Goal: Feedback & Contribution: Submit feedback/report problem

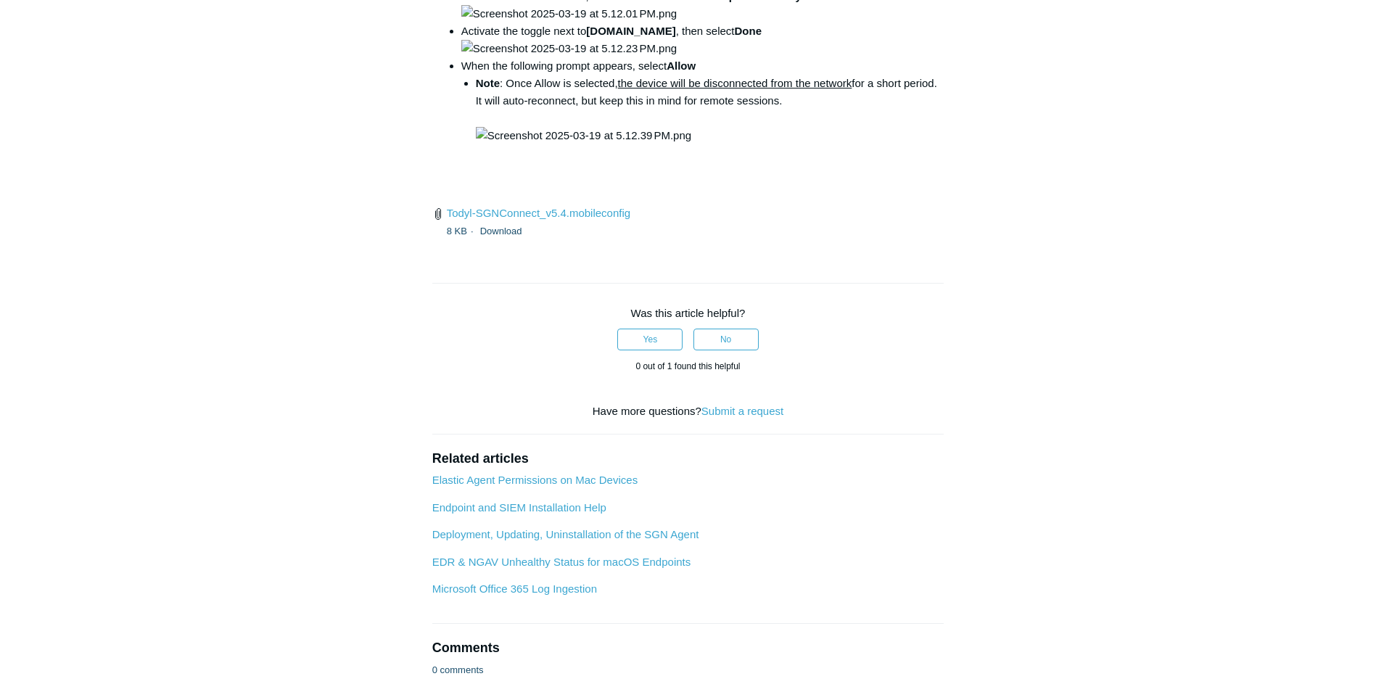
scroll to position [2249, 0]
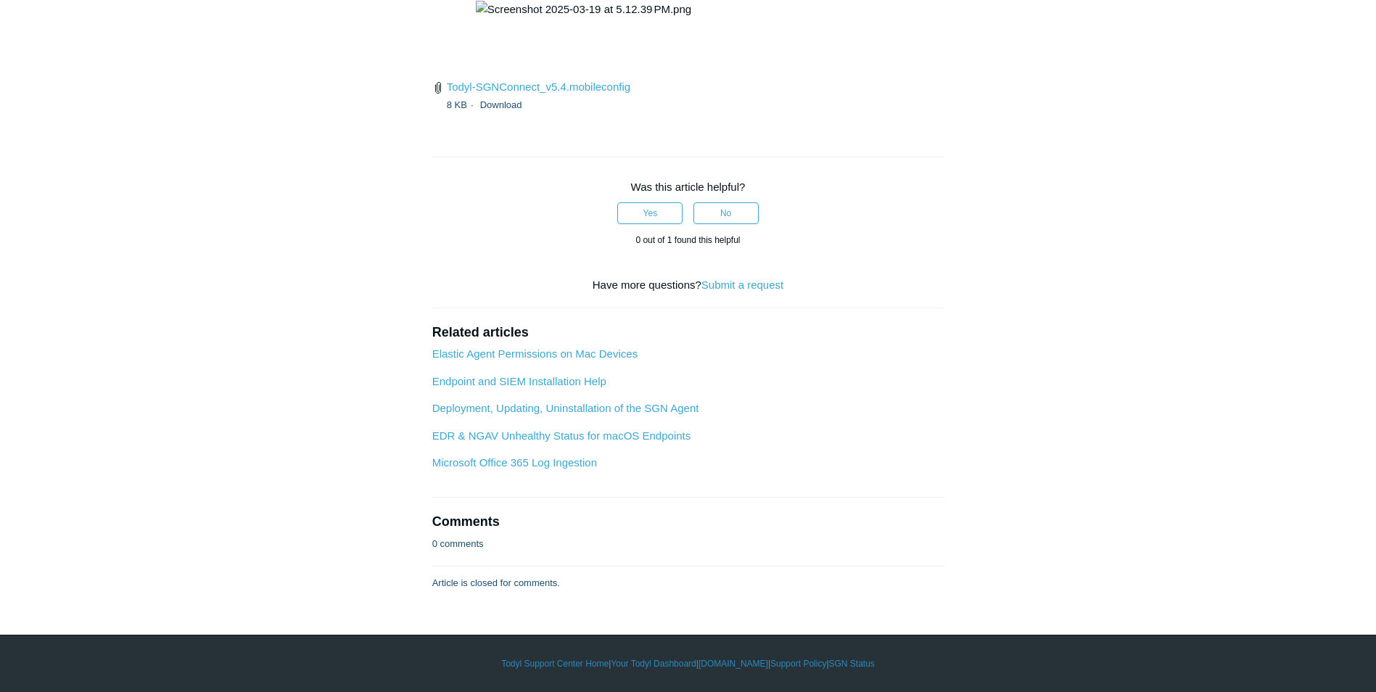
scroll to position [4678, 0]
drag, startPoint x: 495, startPoint y: 201, endPoint x: 508, endPoint y: 213, distance: 16.9
click at [622, 18] on img at bounding box center [583, 9] width 215 height 17
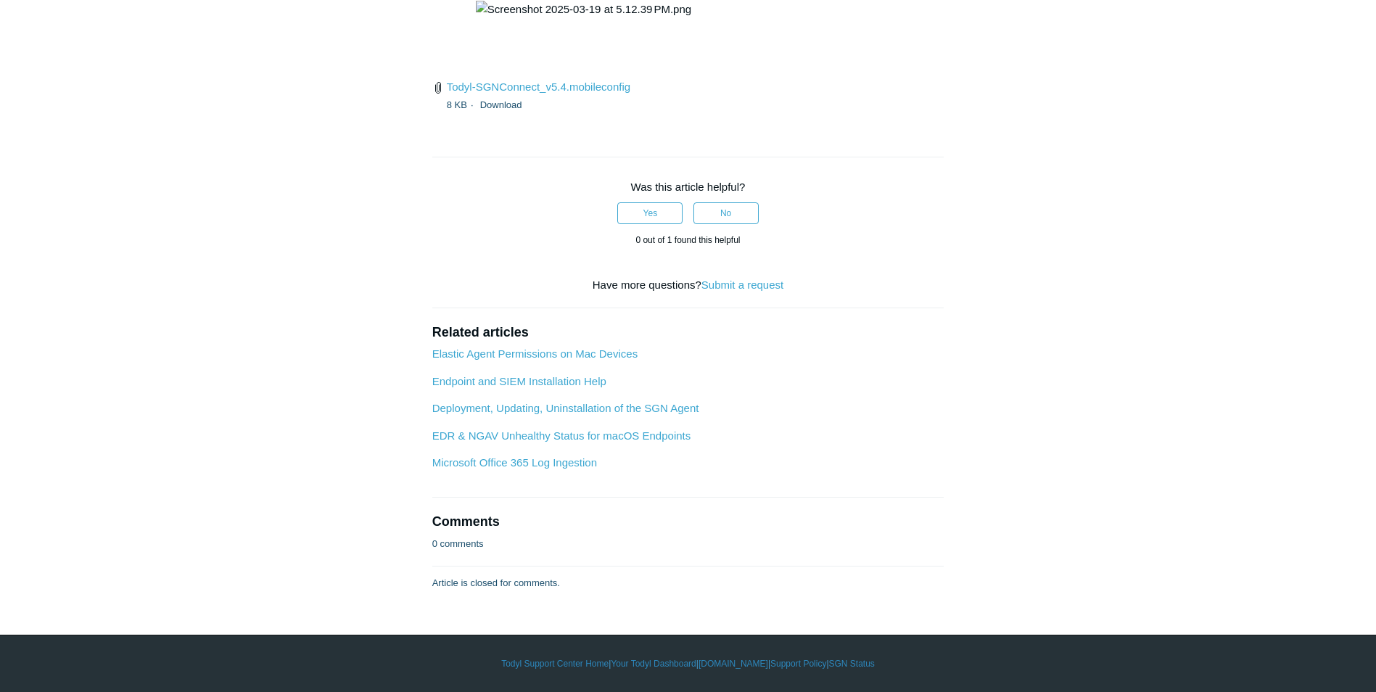
scroll to position [4533, 0]
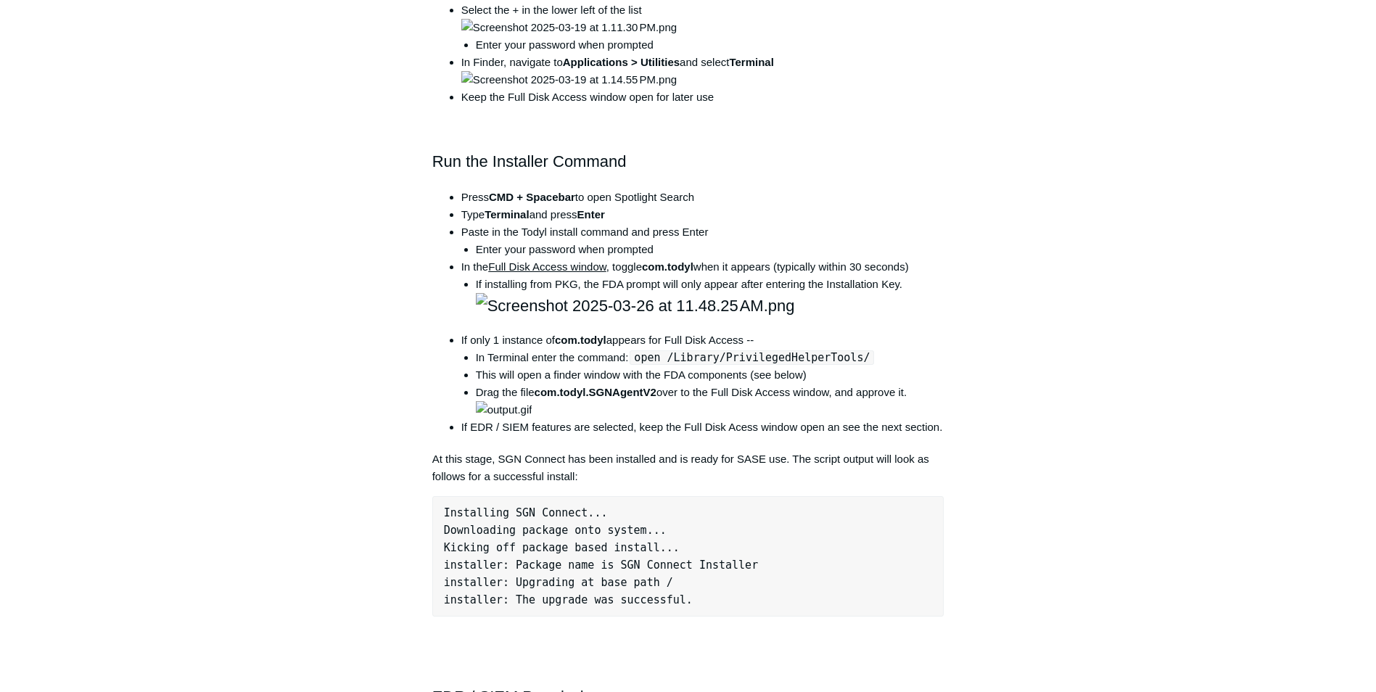
scroll to position [0, 0]
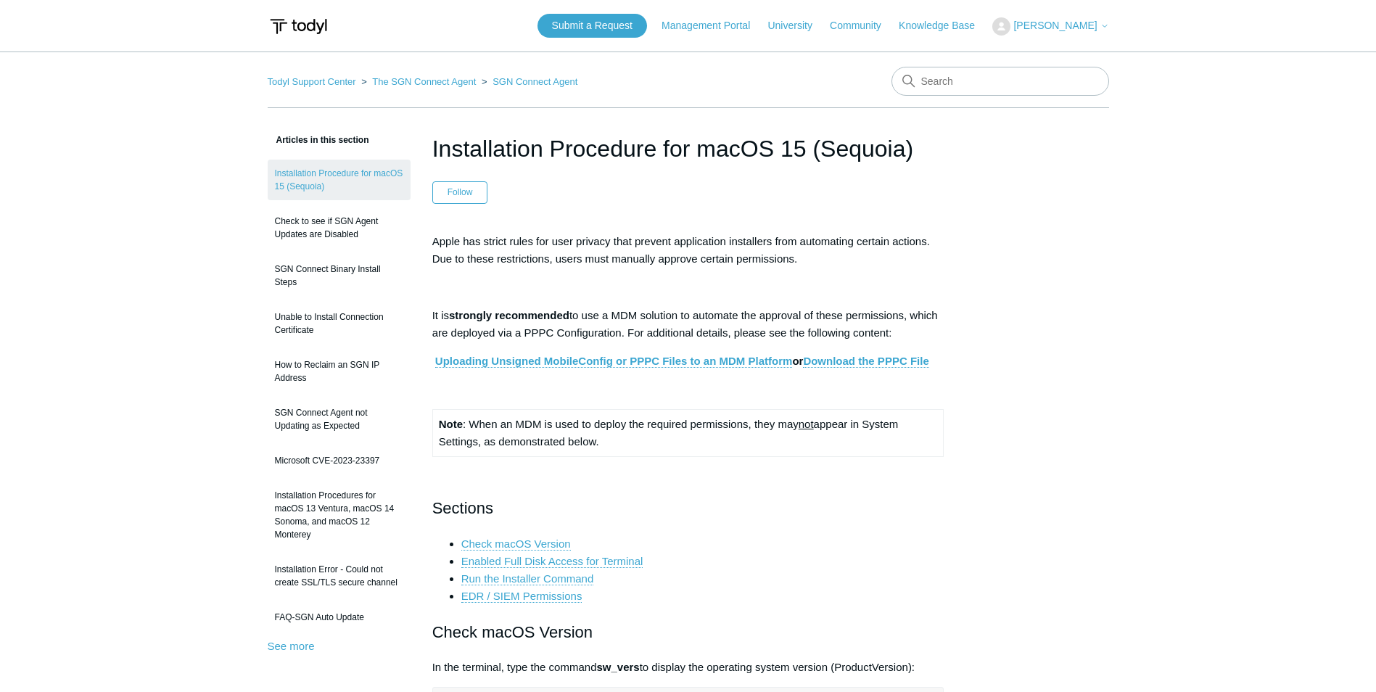
drag, startPoint x: 918, startPoint y: 143, endPoint x: 37, endPoint y: 234, distance: 886.0
copy h1 "Installation Procedure for macOS 15 (Sequoia)"
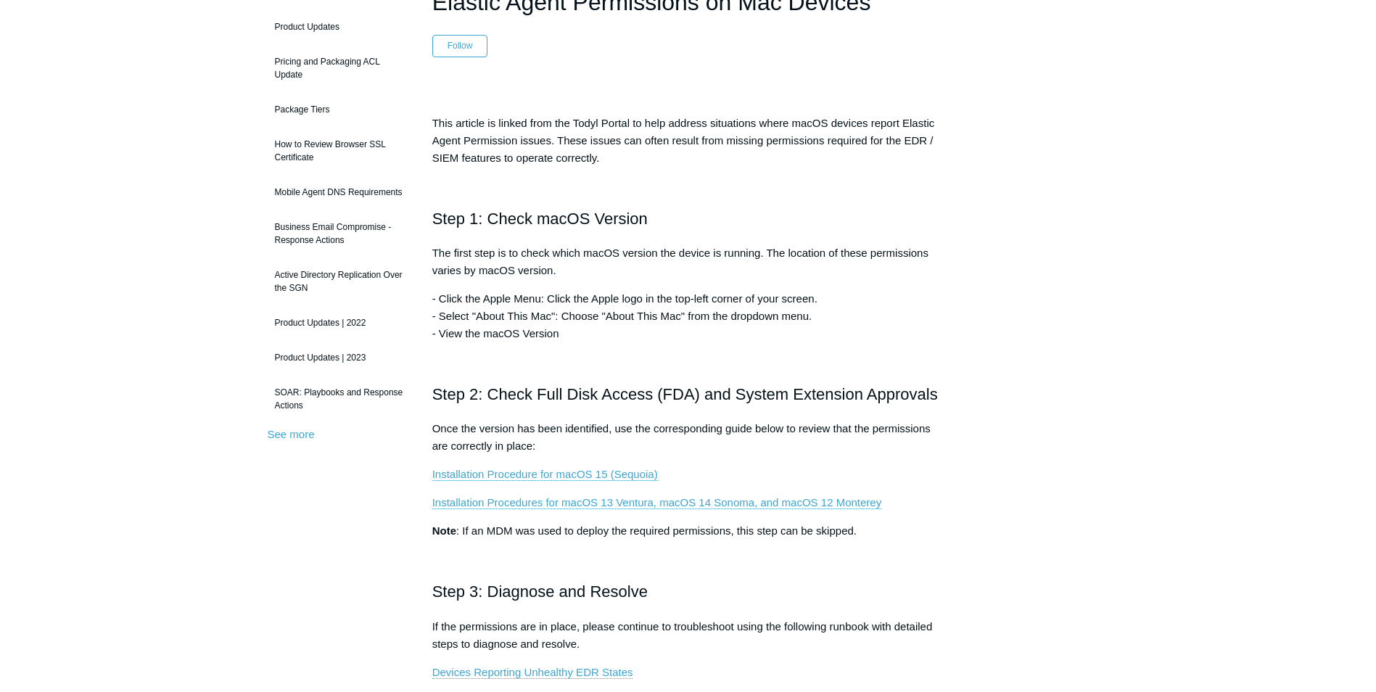
scroll to position [183, 0]
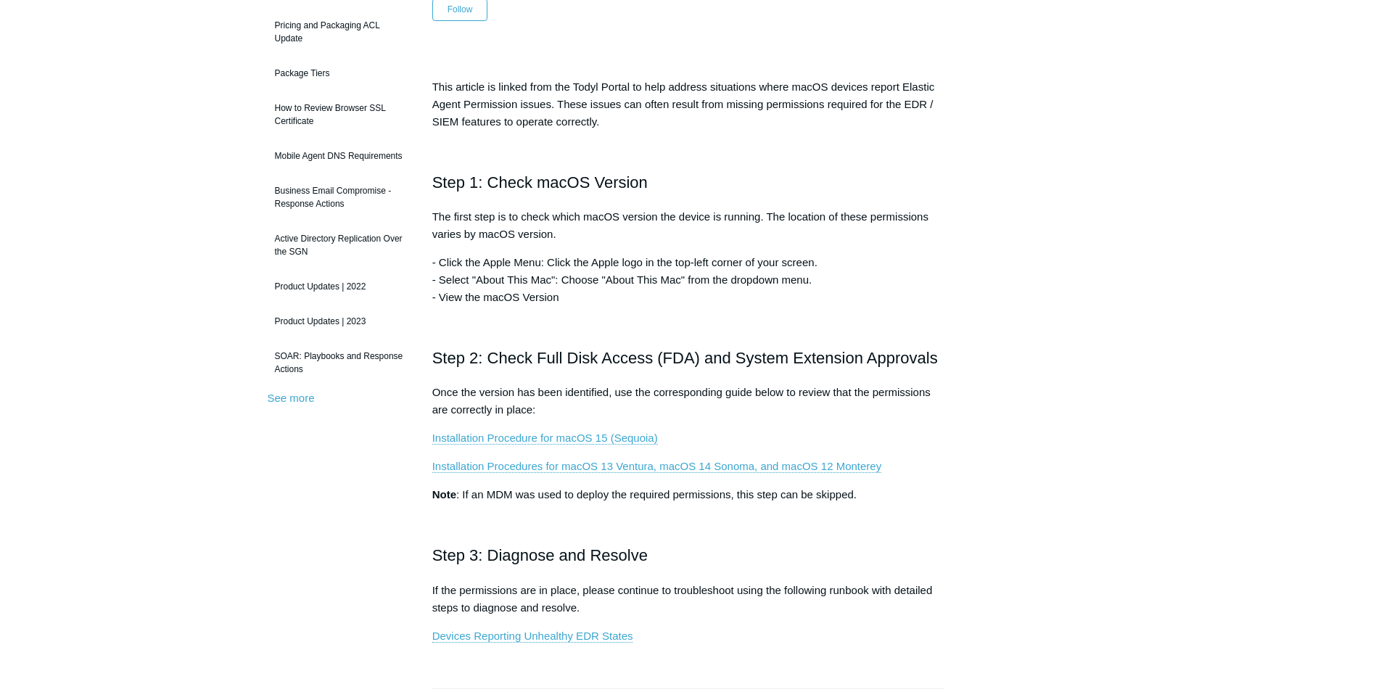
click at [1192, 471] on main "Todyl Support Center FAQs and Other General FAQs Articles in this section Produ…" at bounding box center [688, 520] width 1376 height 1303
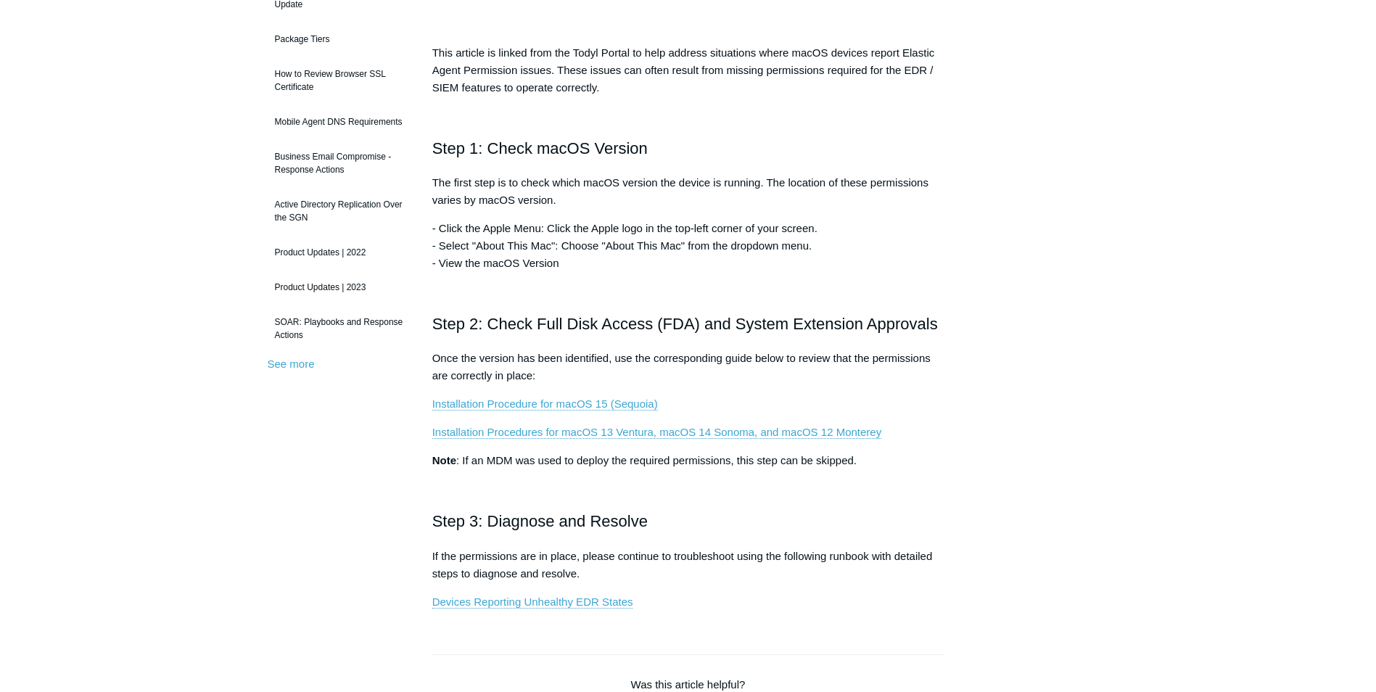
scroll to position [363, 0]
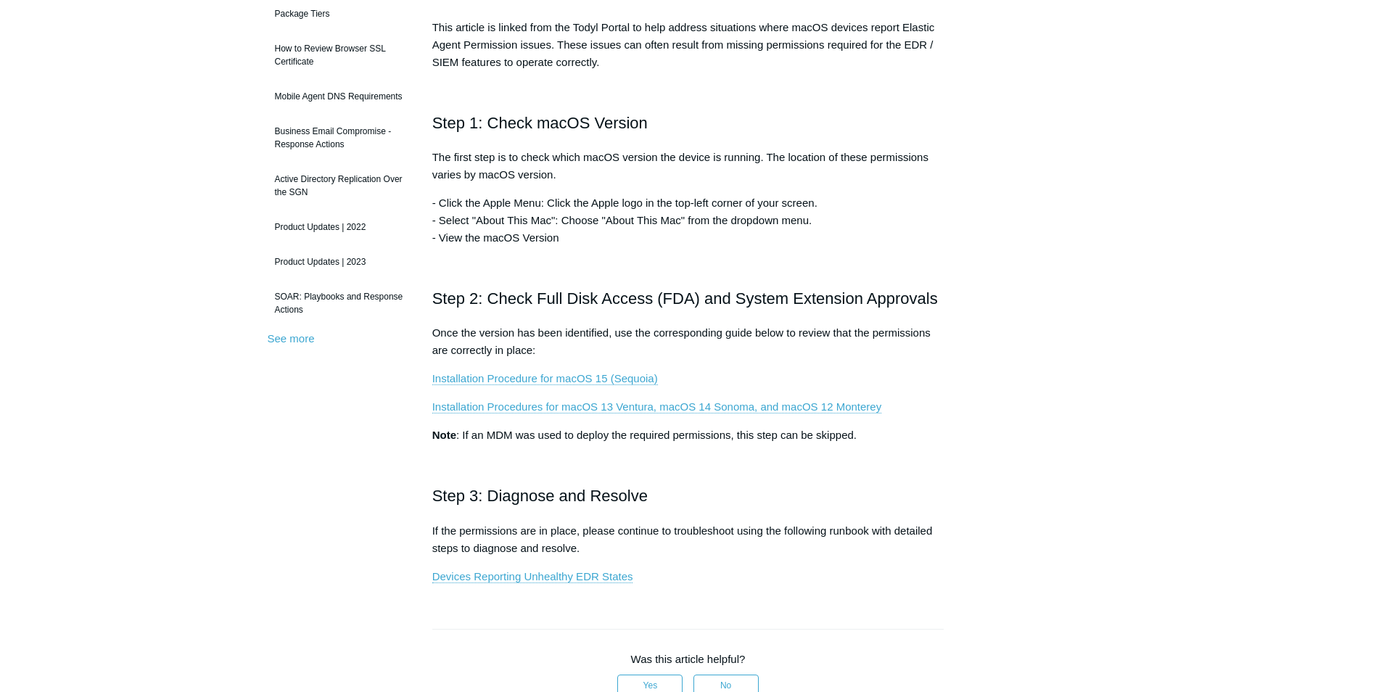
scroll to position [290, 0]
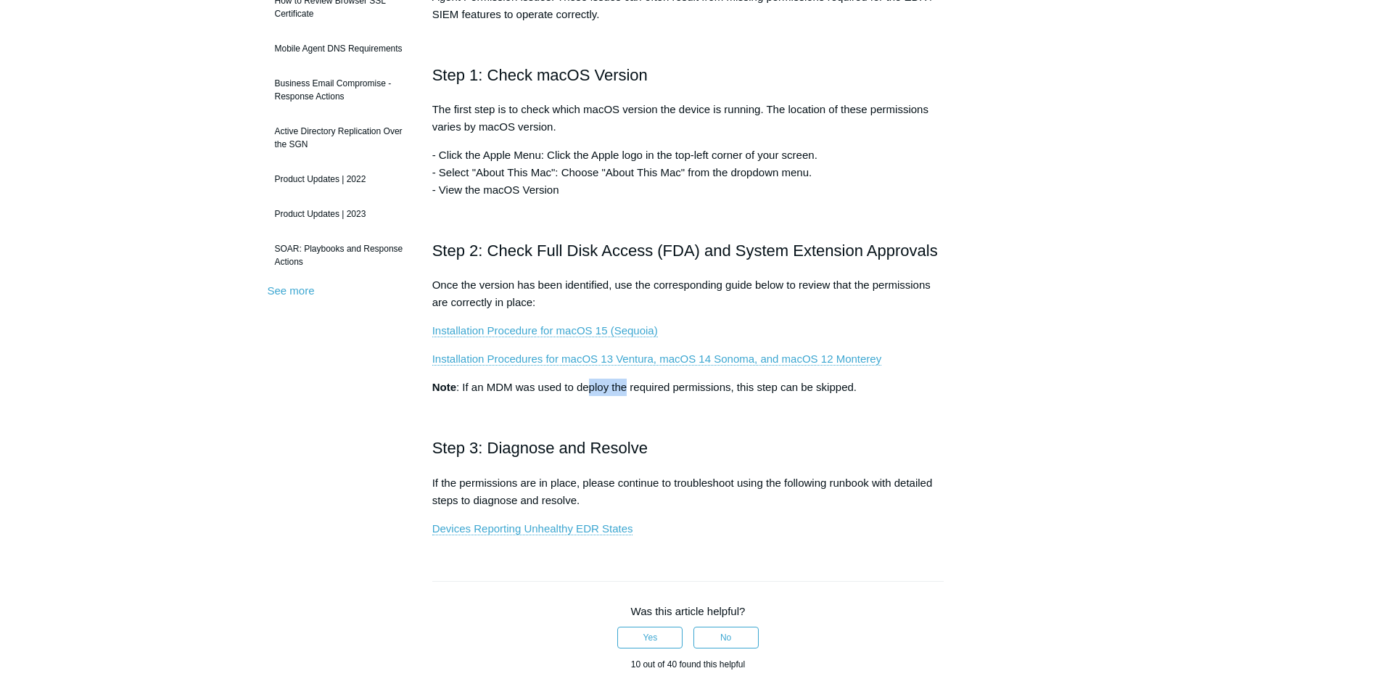
drag, startPoint x: 595, startPoint y: 392, endPoint x: 630, endPoint y: 392, distance: 34.8
click at [630, 392] on p "Note : If an MDM was used to deploy the required permissions, this step can be …" at bounding box center [688, 387] width 512 height 17
drag, startPoint x: 630, startPoint y: 392, endPoint x: 651, endPoint y: 402, distance: 24.0
click at [651, 402] on div "This article is linked from the Todyl Portal to help address situations where m…" at bounding box center [688, 240] width 512 height 595
drag, startPoint x: 651, startPoint y: 402, endPoint x: 714, endPoint y: 426, distance: 67.5
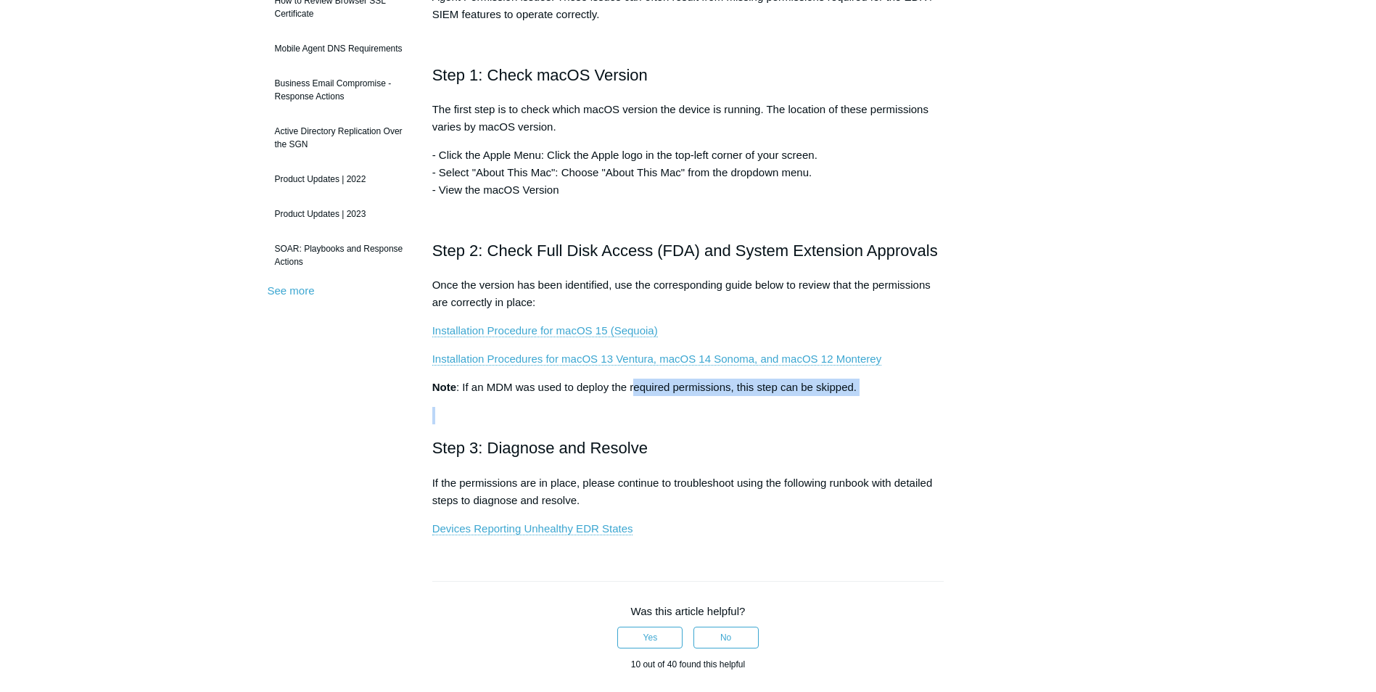
click at [706, 424] on p at bounding box center [688, 415] width 512 height 17
drag, startPoint x: 730, startPoint y: 470, endPoint x: 689, endPoint y: 509, distance: 57.0
click at [730, 483] on div "This article is linked from the Todyl Portal to help address situations where m…" at bounding box center [688, 240] width 512 height 595
drag, startPoint x: 624, startPoint y: 479, endPoint x: 669, endPoint y: 482, distance: 45.0
click at [669, 482] on p "If the permissions are in place, please continue to troubleshoot using the foll…" at bounding box center [688, 491] width 512 height 35
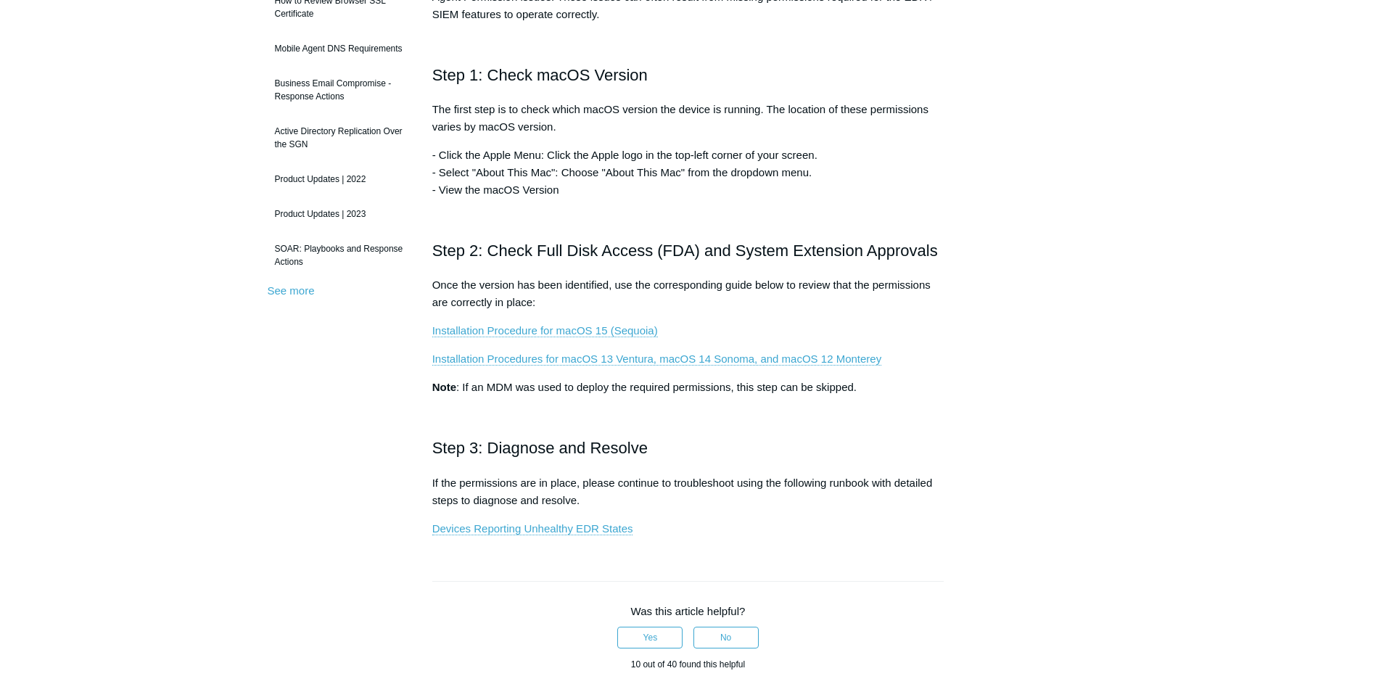
click at [671, 495] on p "If the permissions are in place, please continue to troubleshoot using the foll…" at bounding box center [688, 491] width 512 height 35
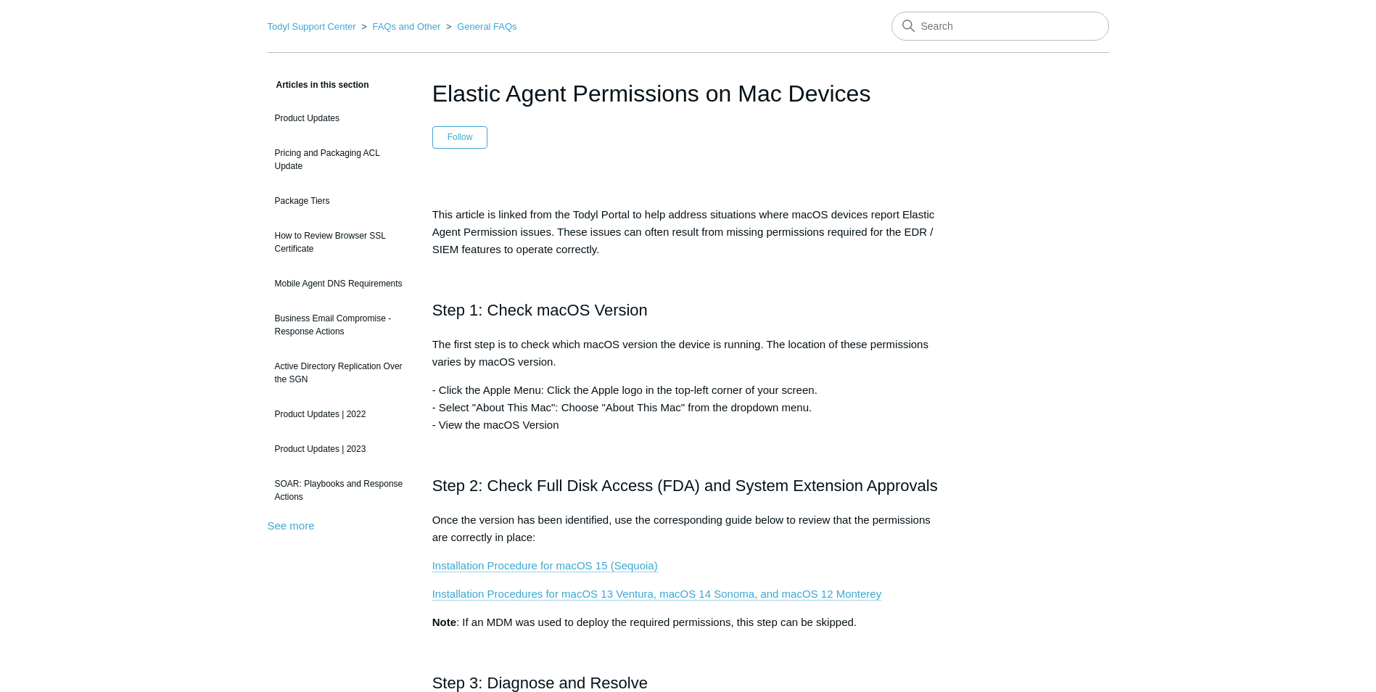
scroll to position [0, 0]
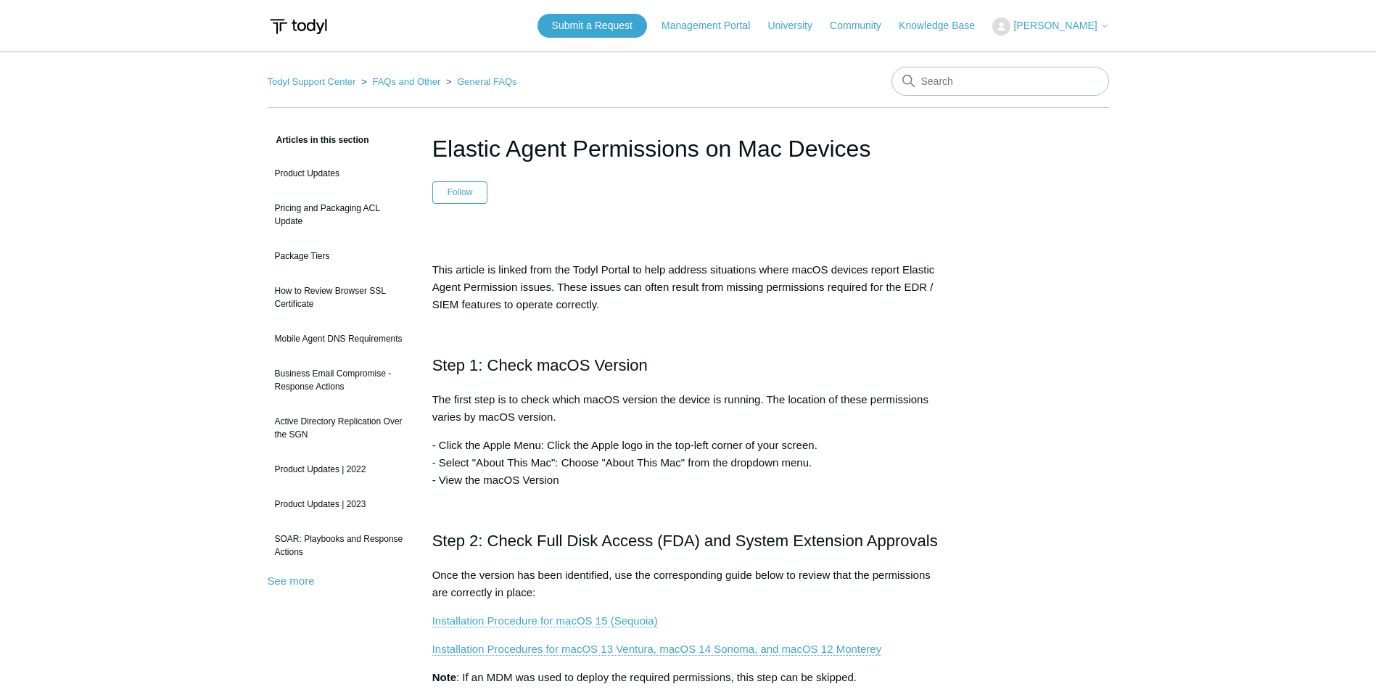
click at [1084, 32] on button "[PERSON_NAME]" at bounding box center [1050, 26] width 116 height 18
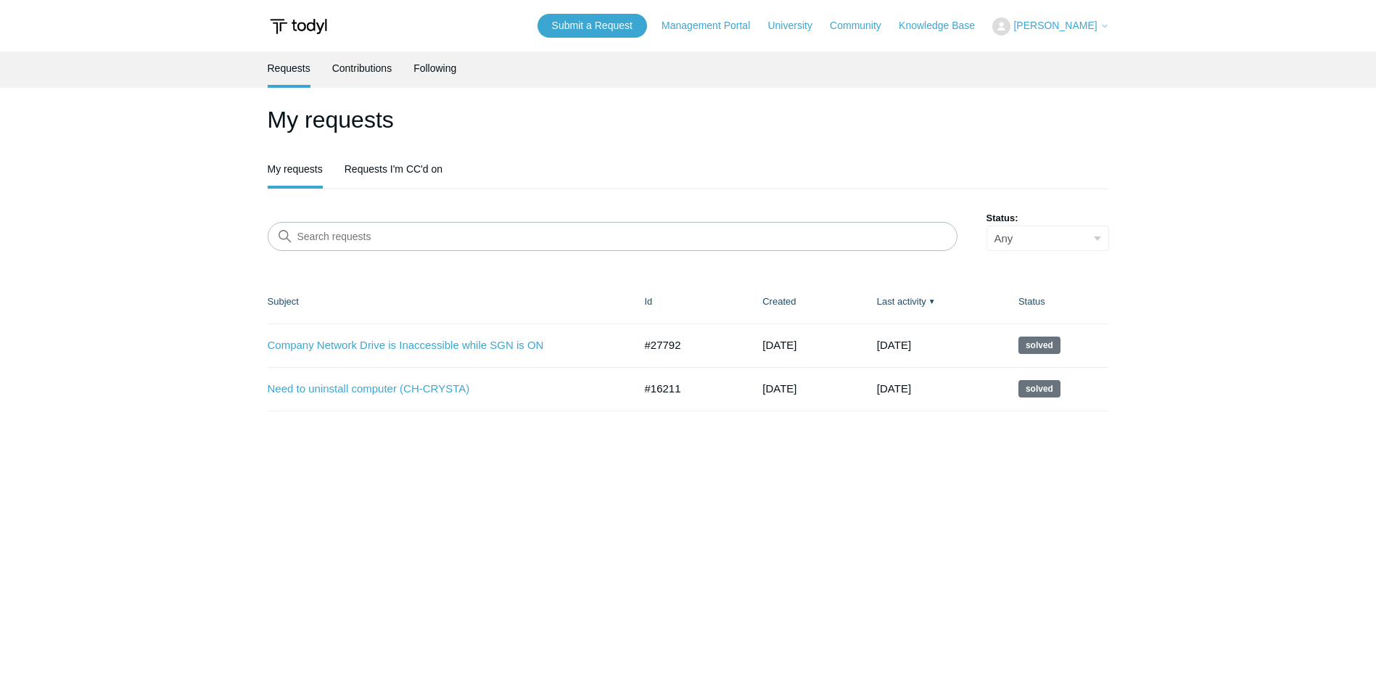
click at [728, 535] on main "Requests Contributions Following My requests My requests Requests I'm CC'd on S…" at bounding box center [688, 362] width 1376 height 623
click at [510, 495] on main "Requests Contributions Following My requests My requests Requests I'm CC'd on S…" at bounding box center [688, 362] width 1376 height 623
click at [394, 167] on link "Requests I'm CC'd on" at bounding box center [394, 167] width 98 height 30
click at [273, 176] on link "My requests" at bounding box center [295, 168] width 55 height 33
click at [601, 20] on link "Submit a Request" at bounding box center [592, 26] width 110 height 24
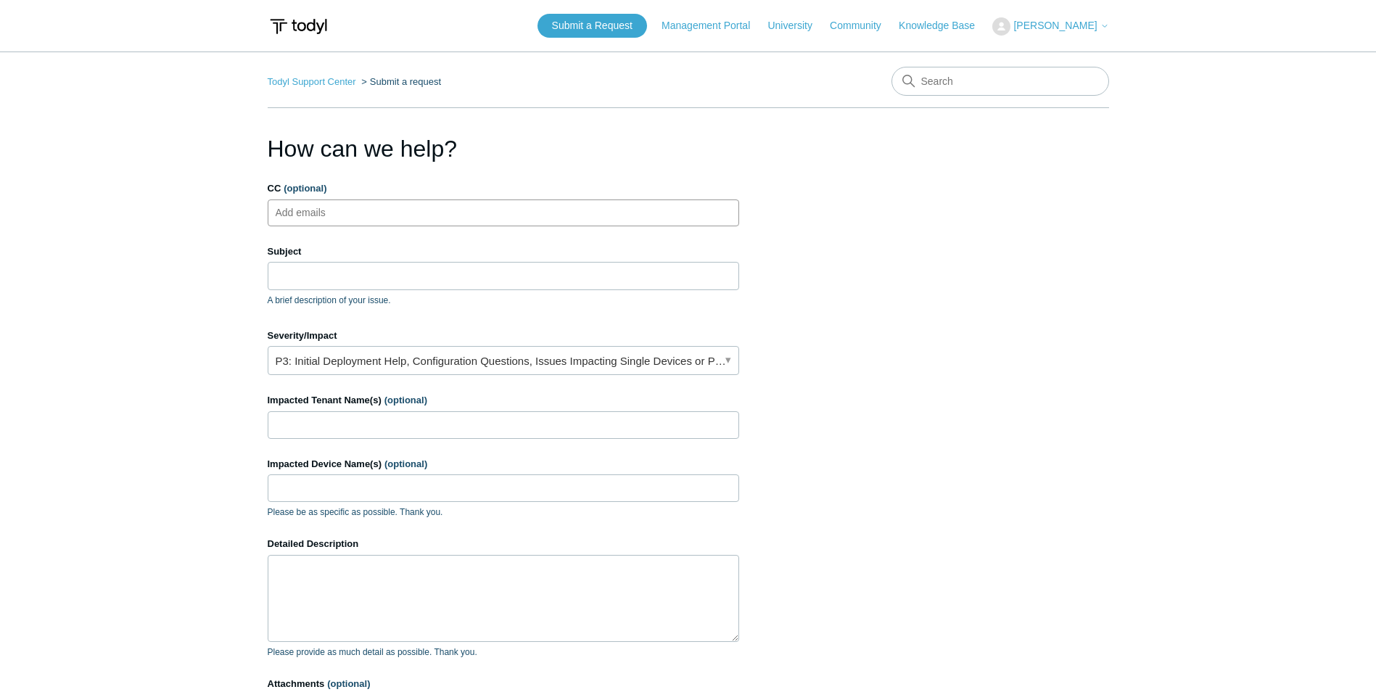
click at [370, 205] on ul "Add emails" at bounding box center [503, 212] width 471 height 27
type input "support@malimar.com"
click at [324, 287] on input "Subject" at bounding box center [503, 276] width 471 height 28
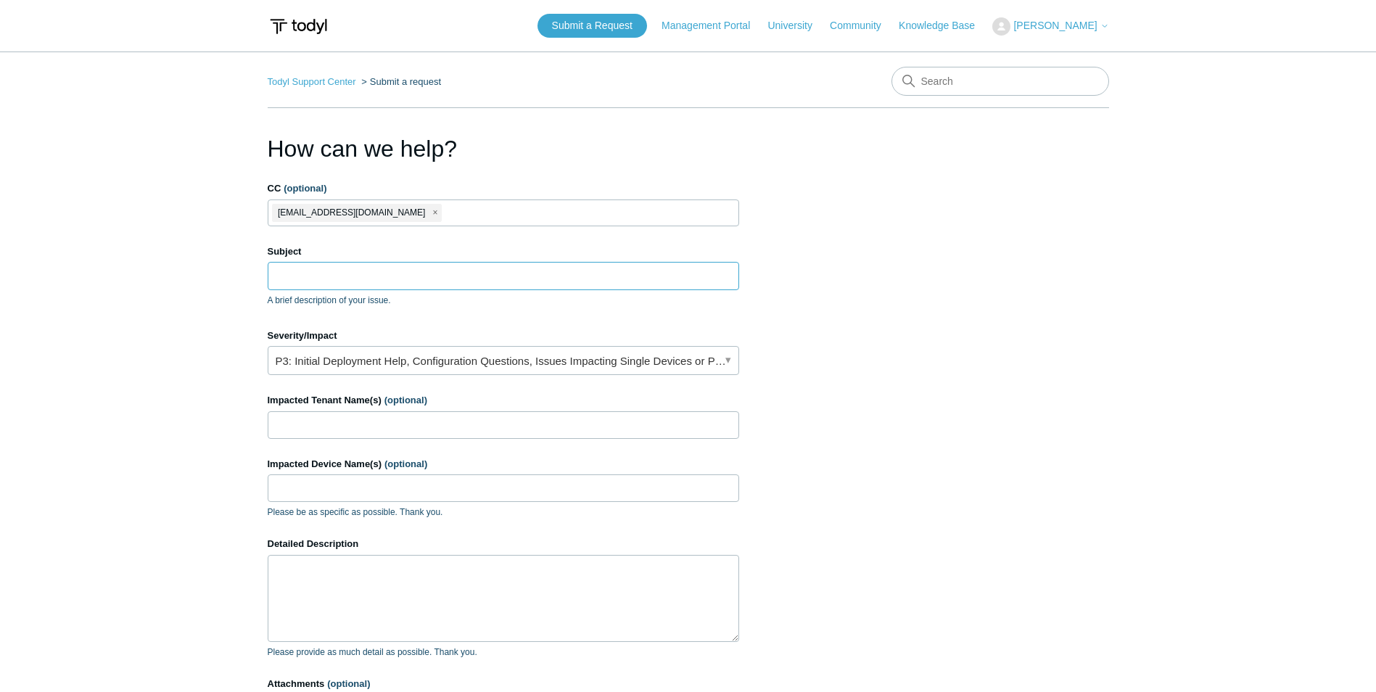
click at [413, 283] on input "Subject" at bounding box center [503, 276] width 471 height 28
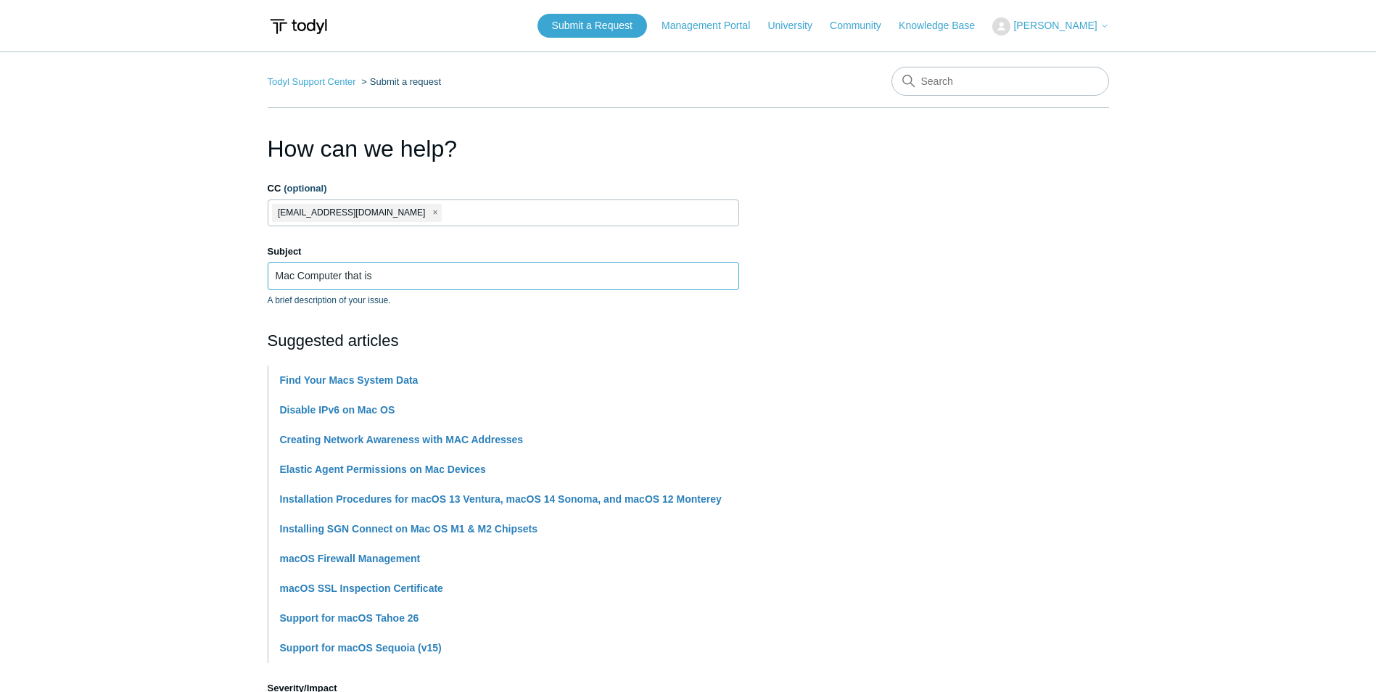
type input "Mac Computer that is"
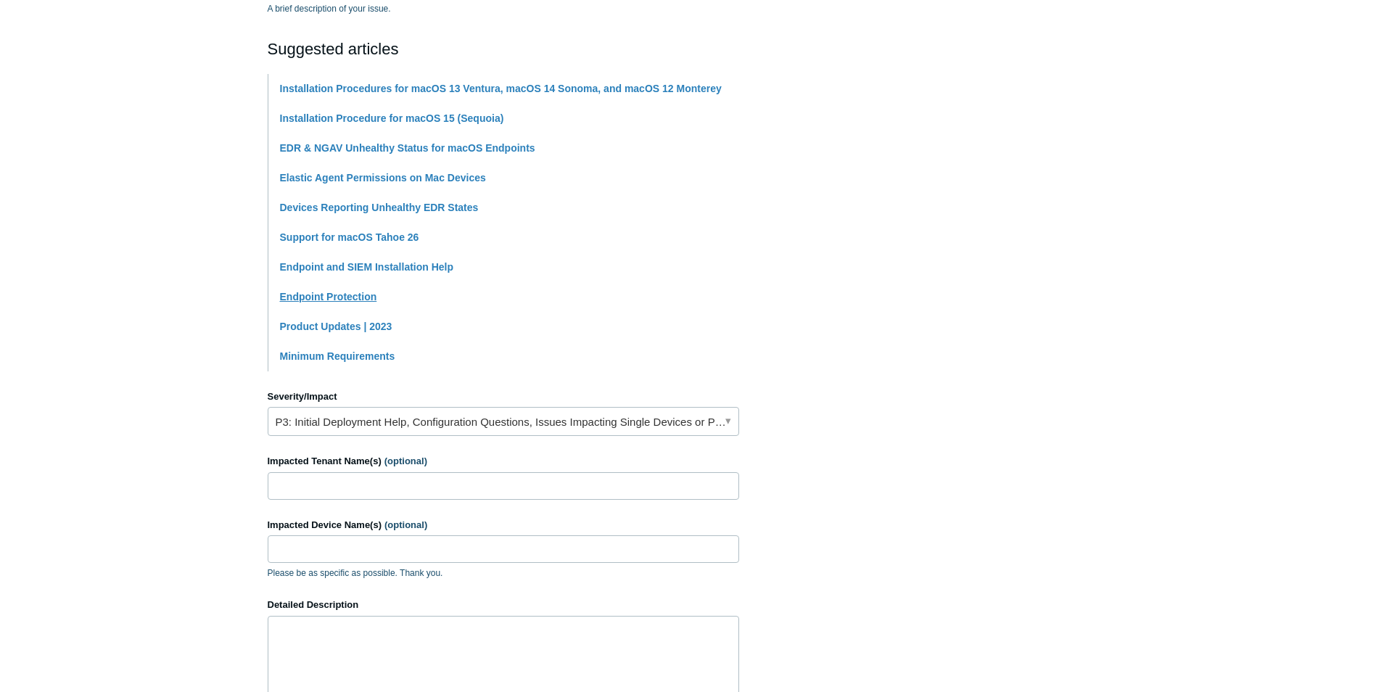
scroll to position [271, 0]
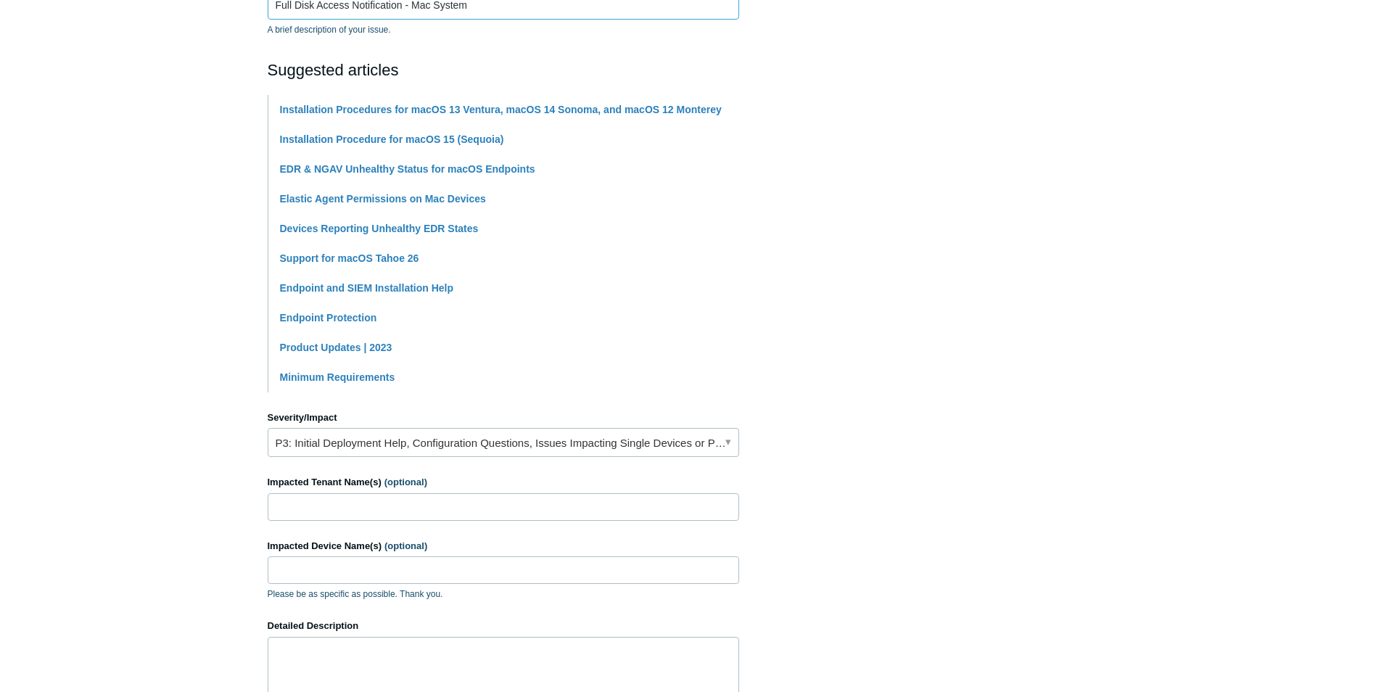
type input "Full Disk Access Notification - Mac System"
click at [380, 506] on input "Impacted Tenant Name(s) (optional)" at bounding box center [503, 507] width 471 height 28
type input "SEIU Local 221"
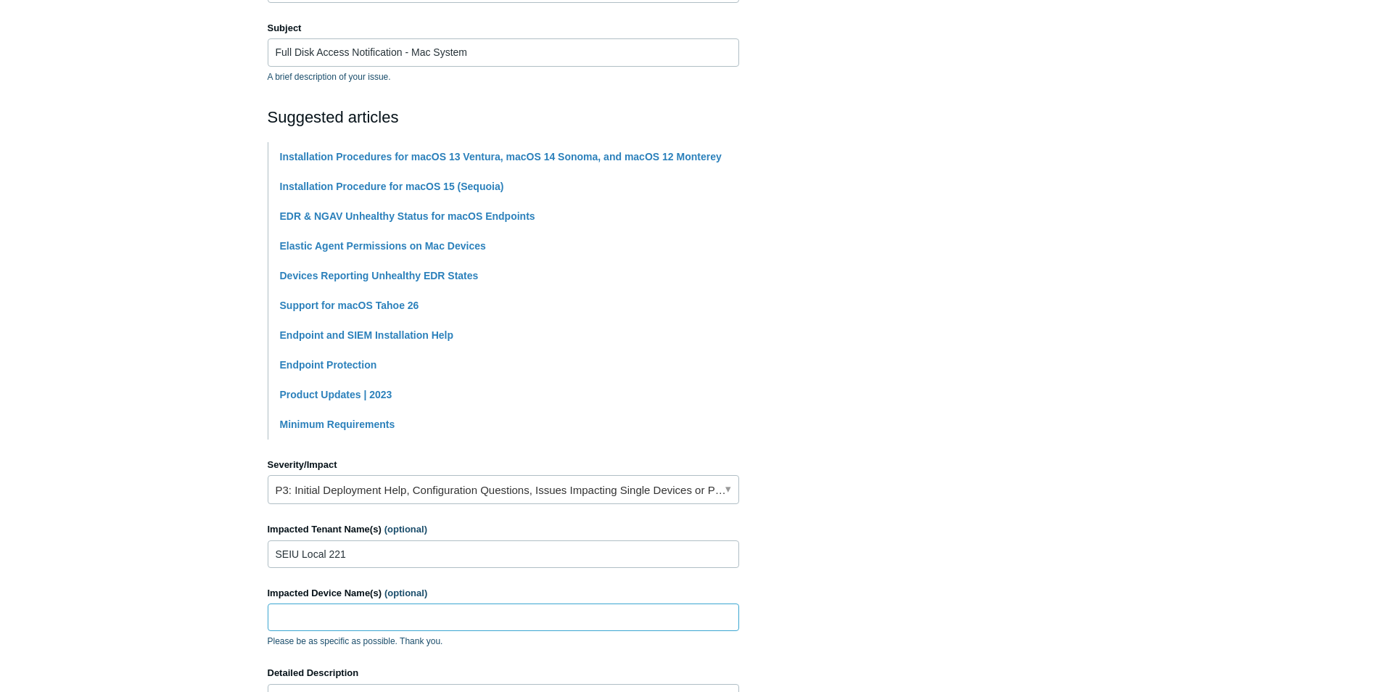
scroll to position [198, 0]
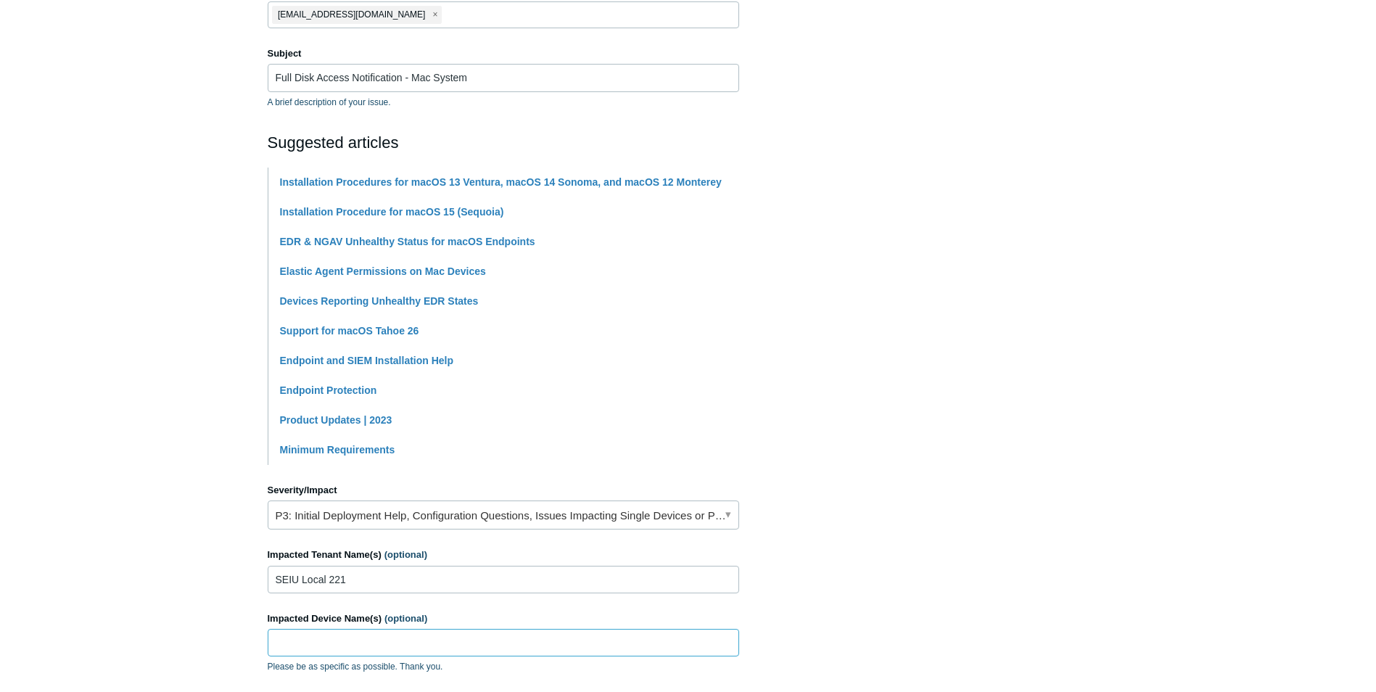
drag, startPoint x: 402, startPoint y: 645, endPoint x: 415, endPoint y: 632, distance: 18.0
click at [402, 645] on input "Impacted Device Name(s) (optional)" at bounding box center [503, 643] width 471 height 28
paste input "SEIU-HM9QND64GR.local"
type input "SEIU-HM9QND64GR.local"
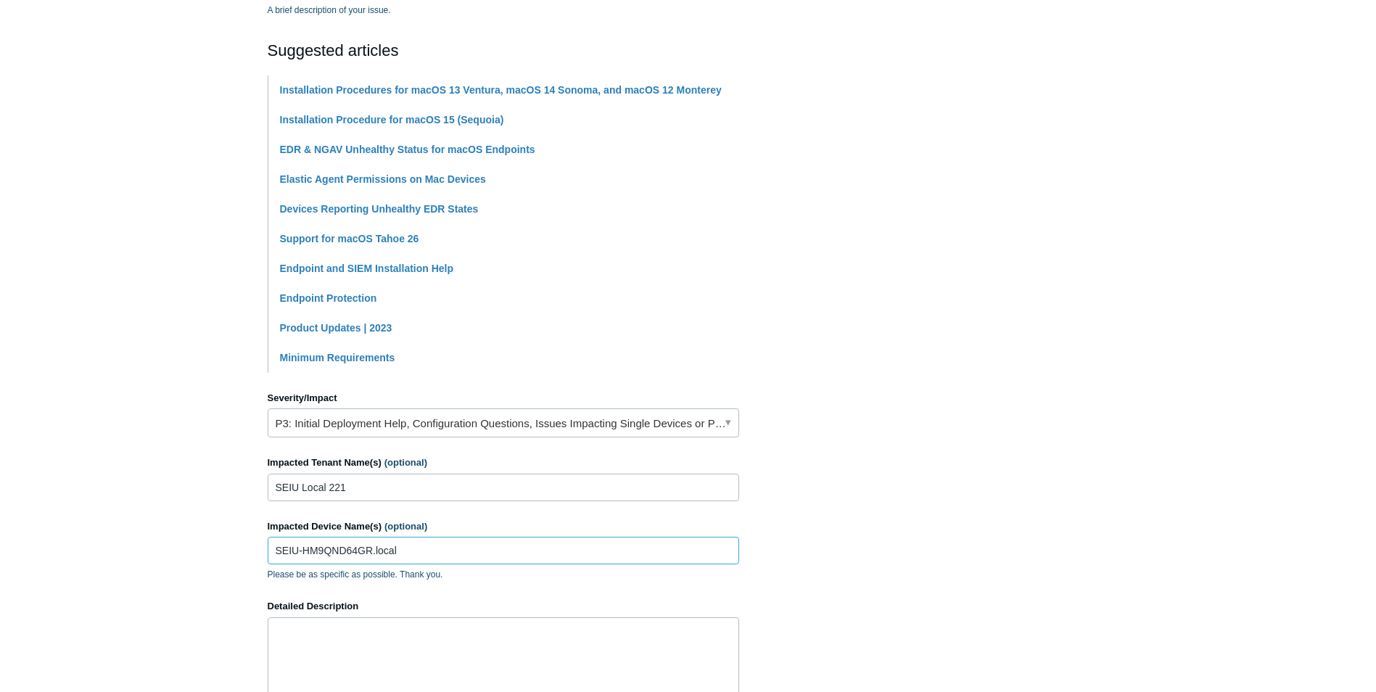
scroll to position [561, 0]
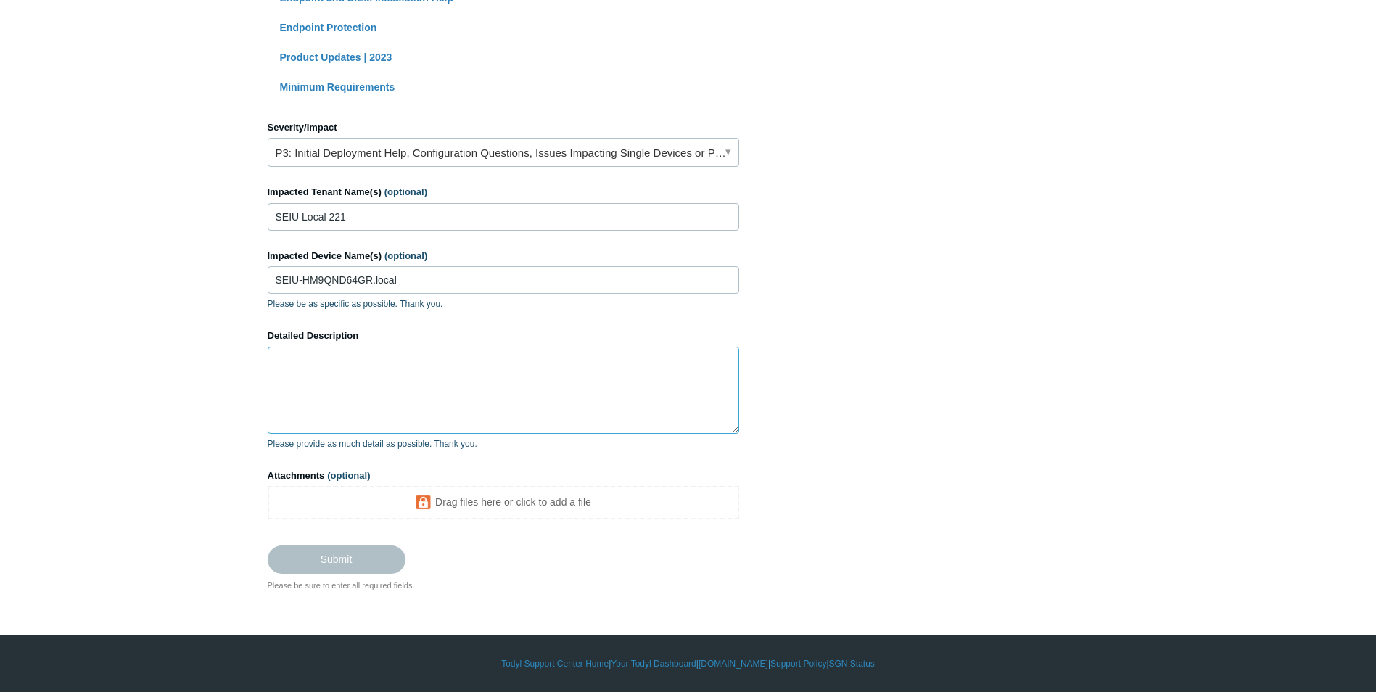
click at [378, 391] on textarea "Detailed Description" at bounding box center [503, 390] width 471 height 87
drag, startPoint x: 1033, startPoint y: 284, endPoint x: 1021, endPoint y: 291, distance: 14.0
click at [1034, 284] on section "How can we help? CC (optional) support@malimar.com Subject Full Disk Access Not…" at bounding box center [688, 81] width 841 height 1021
click at [409, 384] on textarea "Detailed Description" at bounding box center [503, 390] width 471 height 87
click at [492, 413] on textarea "Detailed Description" at bounding box center [503, 390] width 471 height 87
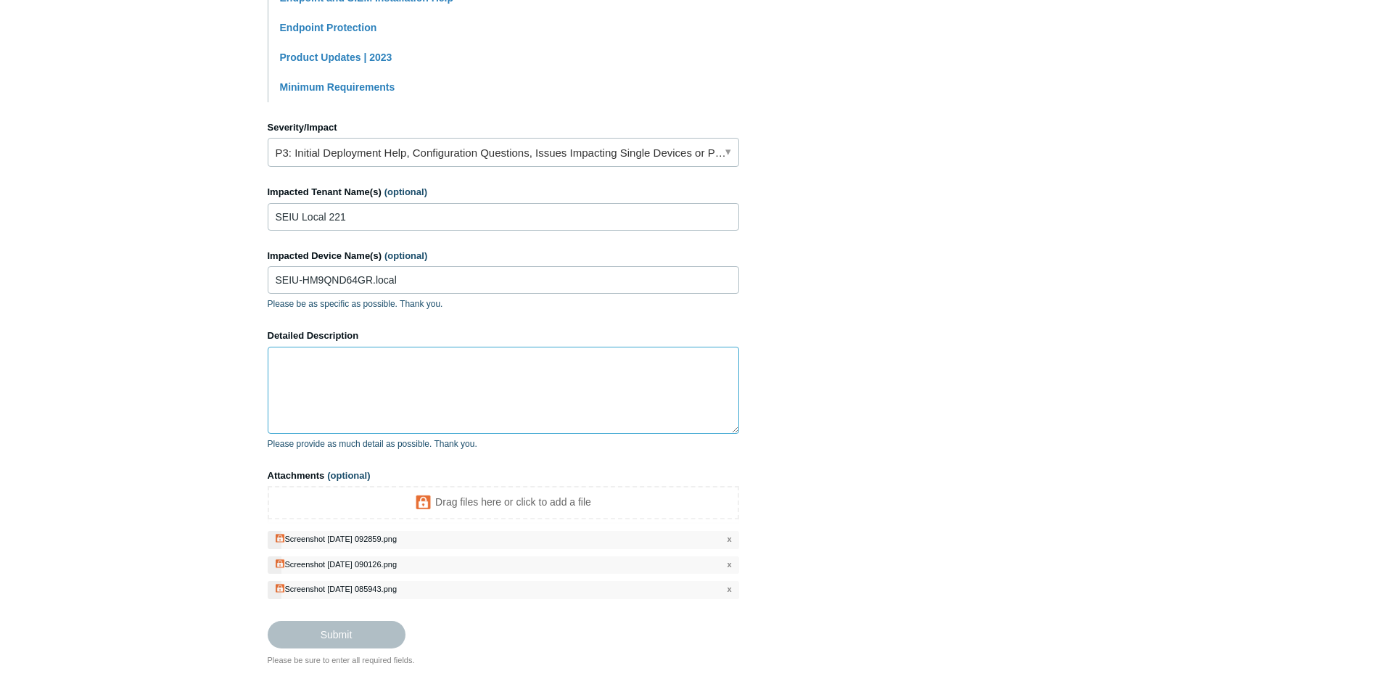
click at [385, 376] on textarea "Detailed Description" at bounding box center [503, 390] width 471 height 87
click at [449, 368] on textarea "We still receive" at bounding box center [503, 390] width 471 height 87
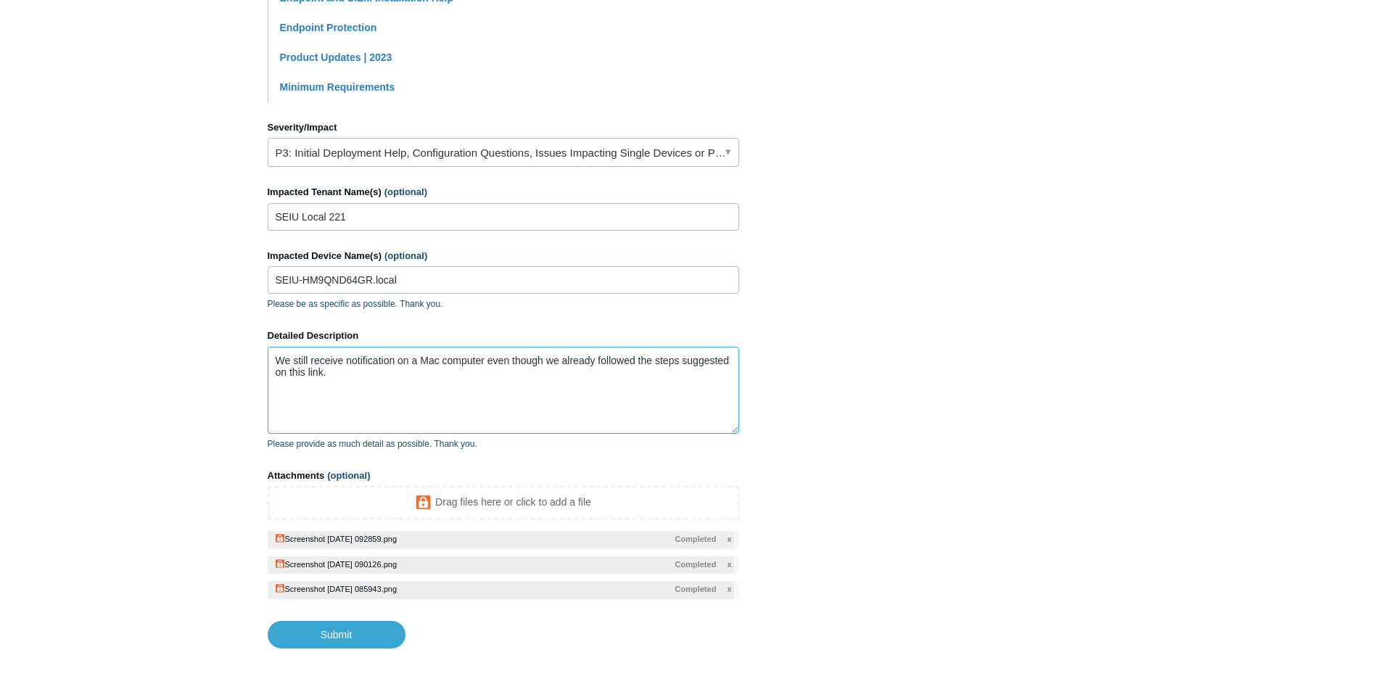
click at [444, 387] on textarea "We still receive notification on a Mac computer even though we already followed…" at bounding box center [503, 390] width 471 height 87
paste textarea "[URL][DOMAIN_NAME]"
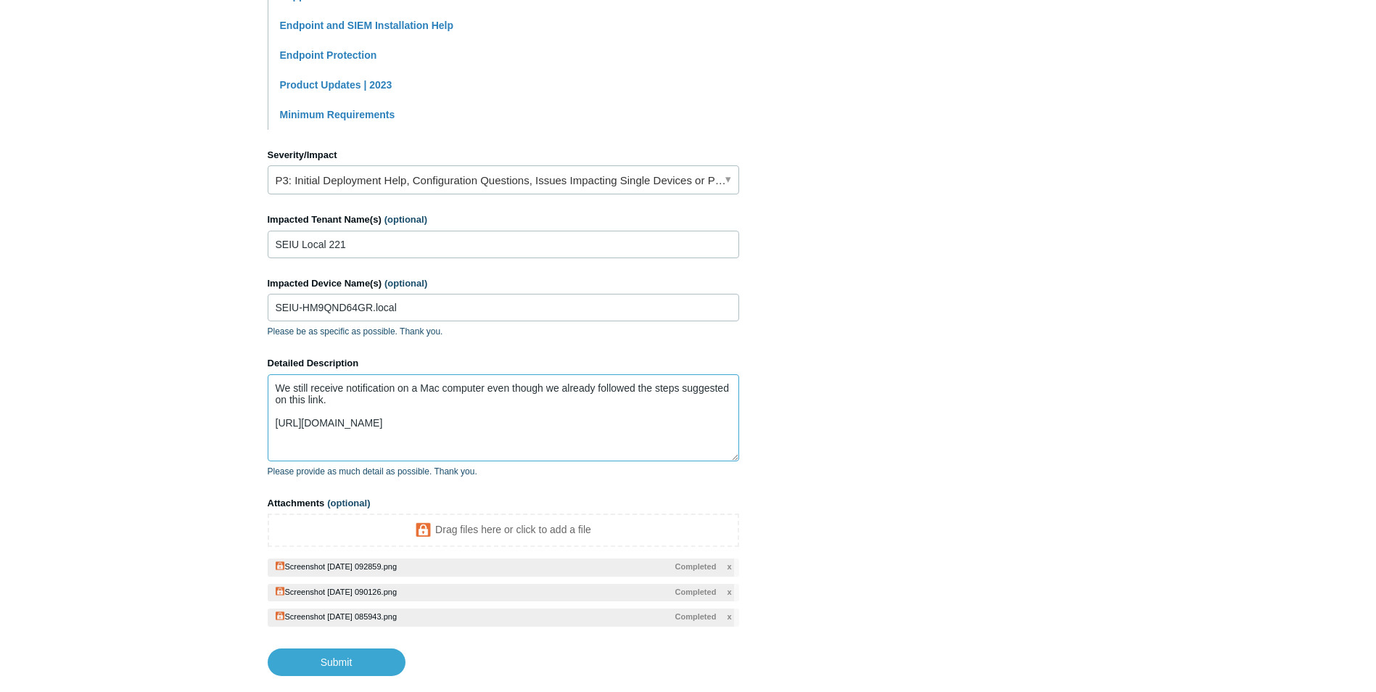
scroll to position [618, 0]
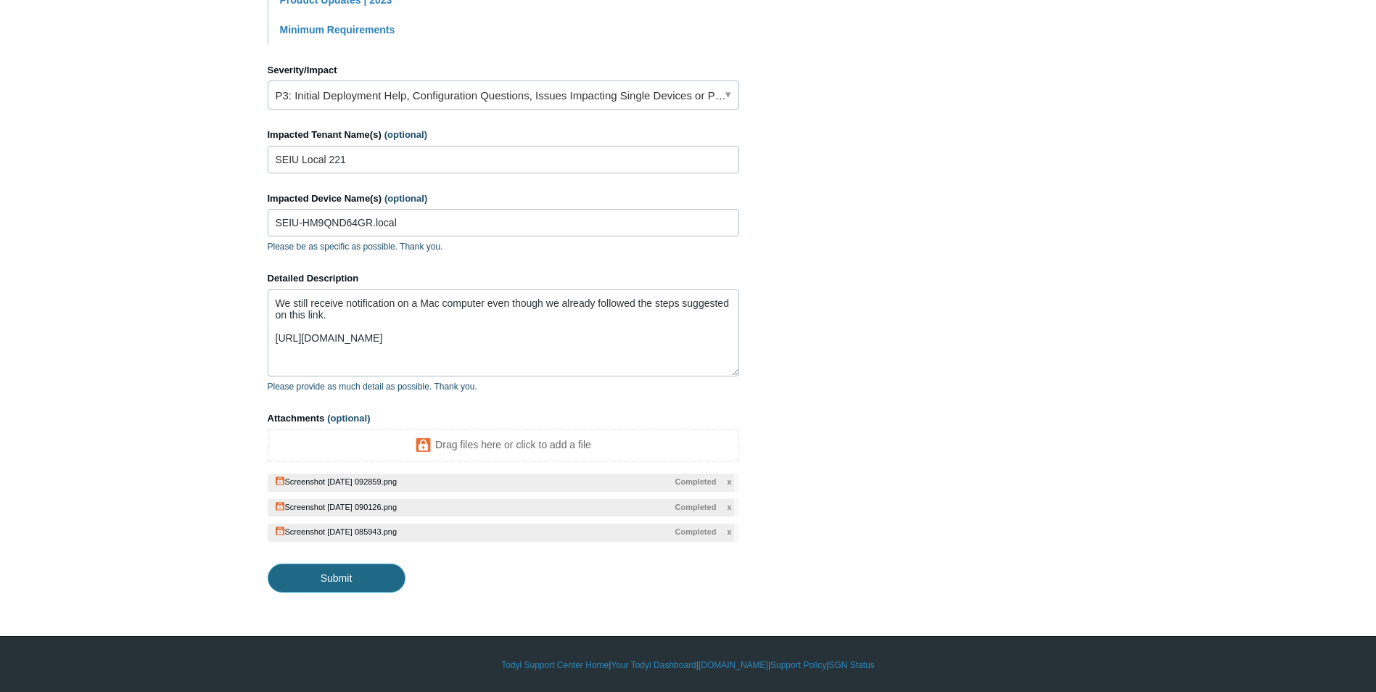
click at [335, 579] on input "Submit" at bounding box center [337, 578] width 138 height 29
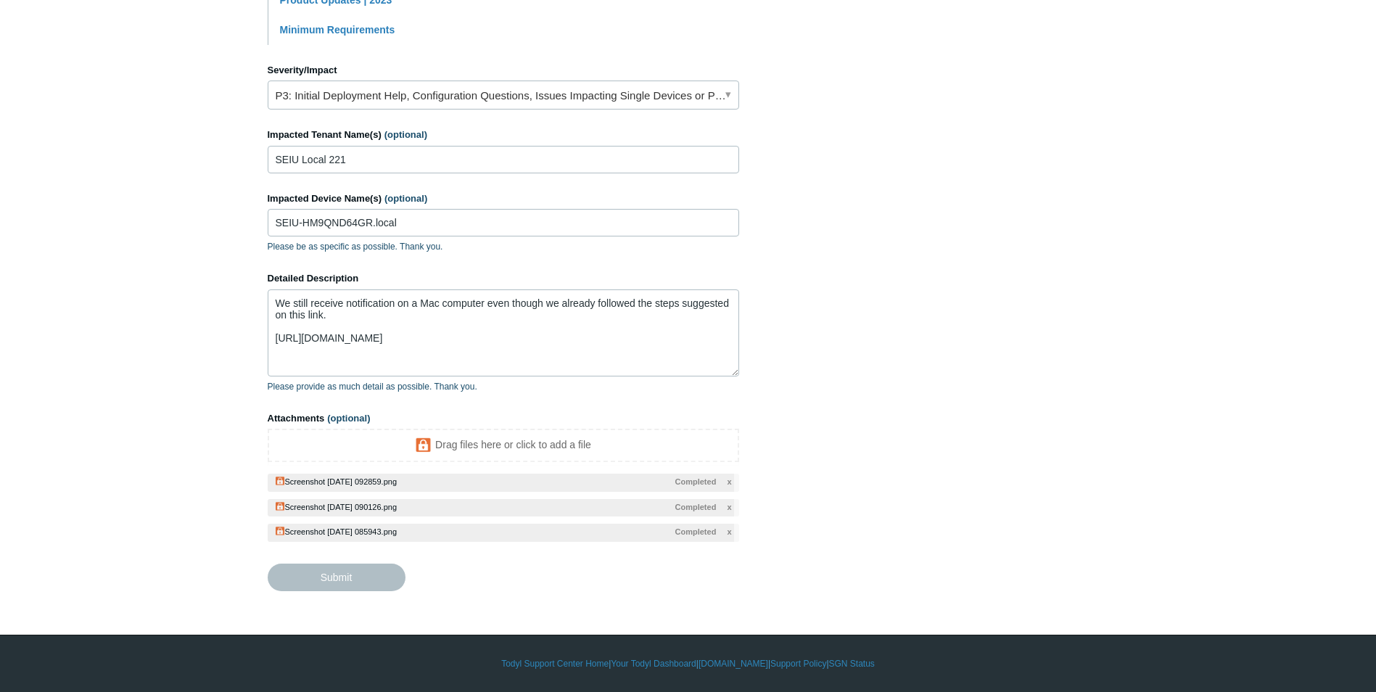
type textarea "We still receive notification on a Mac computer even though we already followed…"
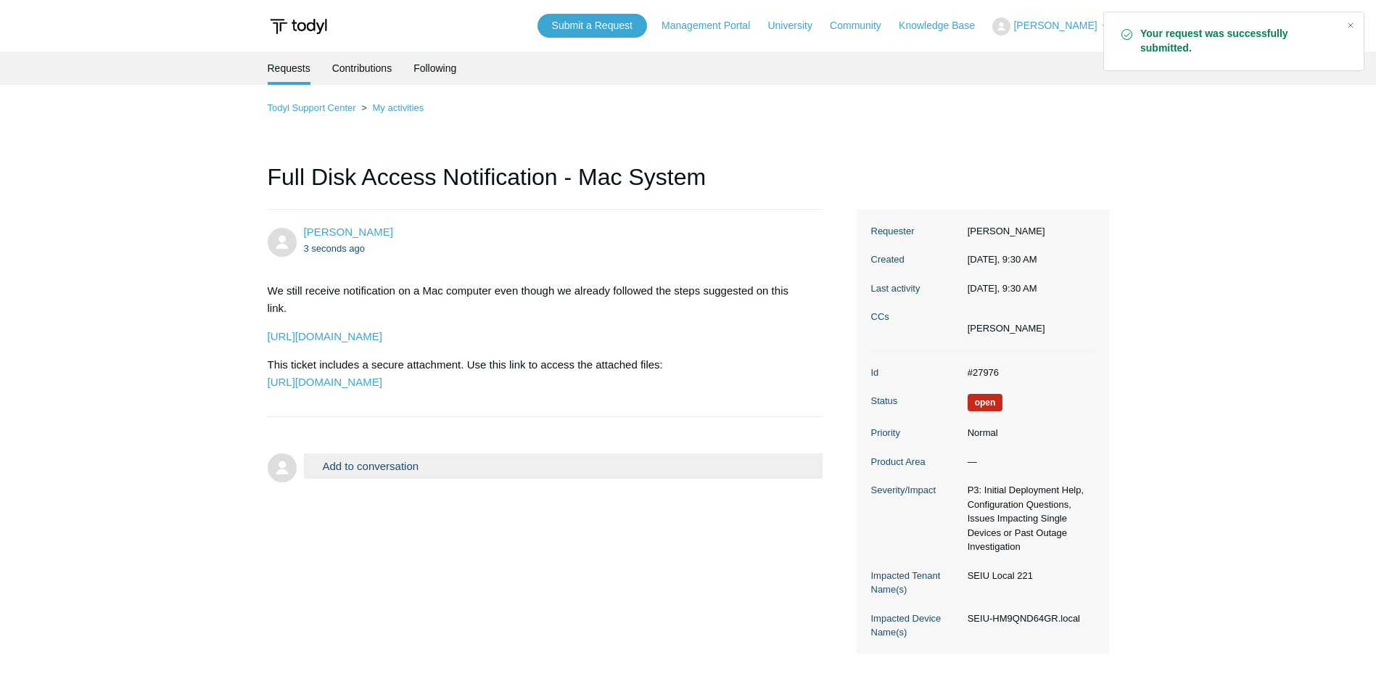
click at [1055, 23] on span "[PERSON_NAME]" at bounding box center [1054, 26] width 83 height 12
click at [1044, 52] on link "My Support Requests" at bounding box center [1063, 56] width 141 height 25
drag, startPoint x: 1003, startPoint y: 374, endPoint x: 954, endPoint y: 371, distance: 49.5
click at [954, 371] on dl "Id #27976 Status Open Priority Normal Product Area — Severity/Impact P3: Initia…" at bounding box center [982, 502] width 223 height 303
copy dl "#27976"
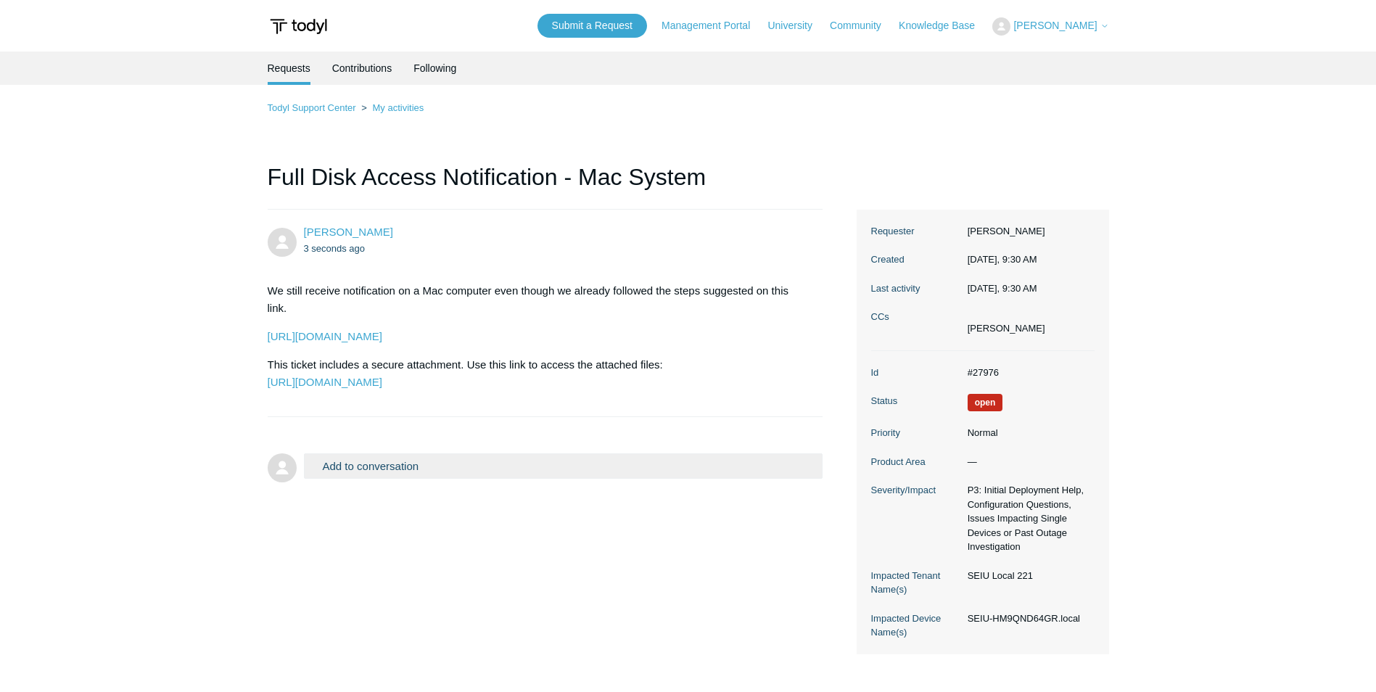
click at [845, 144] on div "Todyl Support Center My activities Full Disk Access Notification - Mac System […" at bounding box center [688, 376] width 841 height 555
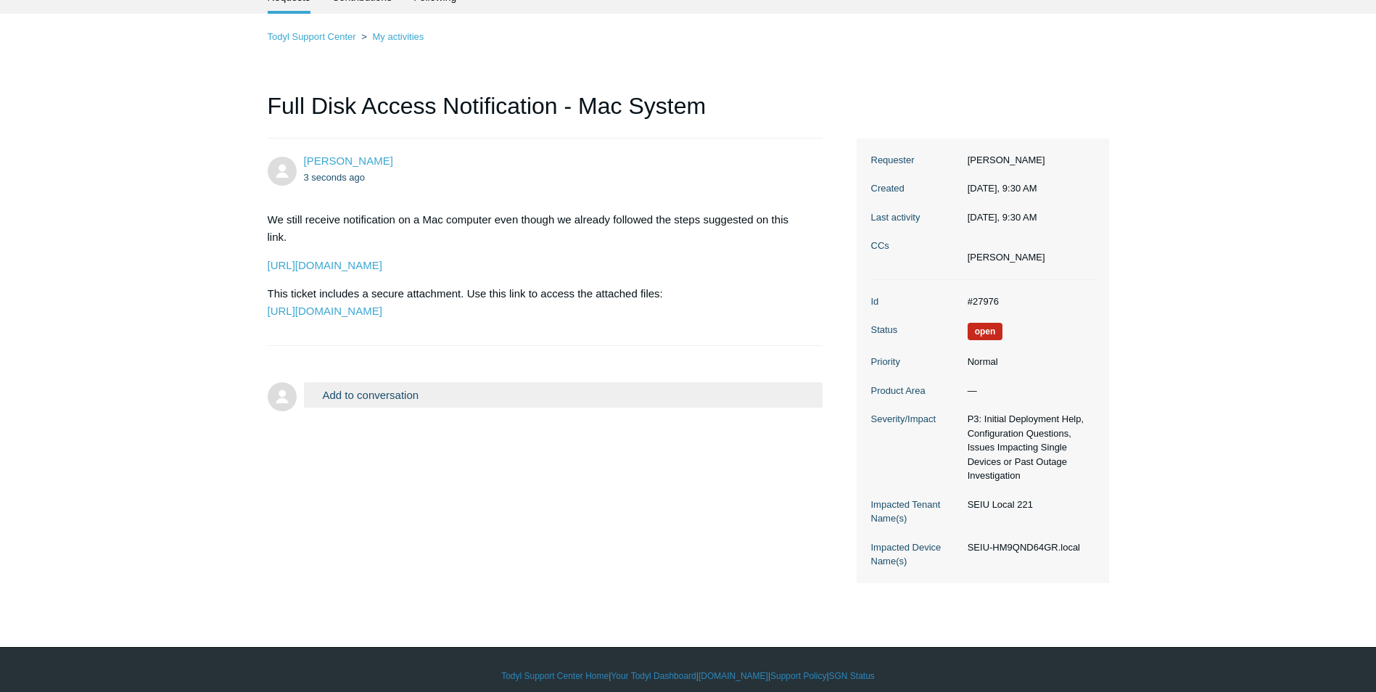
scroll to position [83, 0]
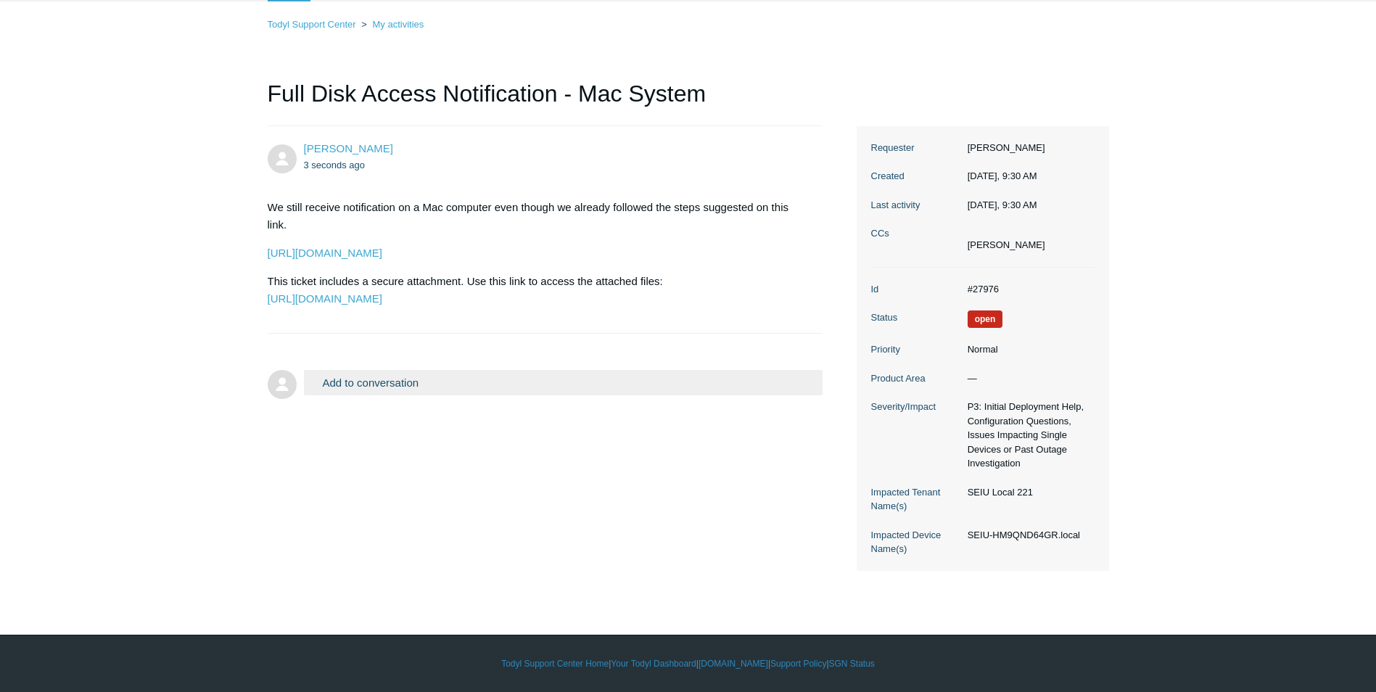
click at [1152, 464] on main "Requests Contributions Following Todyl Support Center My activities Full Disk A…" at bounding box center [688, 279] width 1376 height 623
drag, startPoint x: 1037, startPoint y: 450, endPoint x: 1051, endPoint y: 471, distance: 25.8
click at [1051, 471] on dl "Id #27976 Status Open Priority Normal Product Area — Severity/Impact P3: Initia…" at bounding box center [982, 419] width 223 height 303
drag, startPoint x: 1051, startPoint y: 471, endPoint x: 1081, endPoint y: 489, distance: 35.1
click at [1053, 478] on dl "Id #27976 Status Open Priority Normal Product Area — Severity/Impact P3: Initia…" at bounding box center [982, 419] width 223 height 303
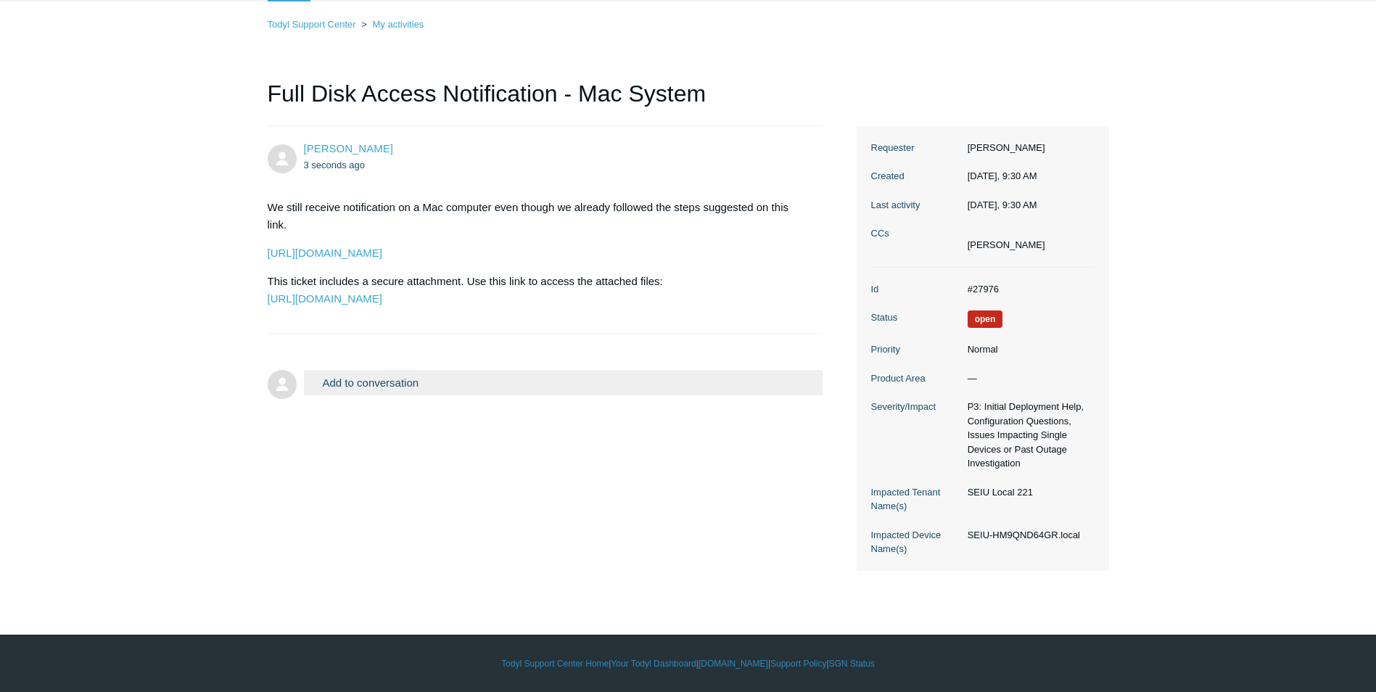
click at [1291, 486] on main "Requests Contributions Following Todyl Support Center My activities Full Disk A…" at bounding box center [688, 279] width 1376 height 623
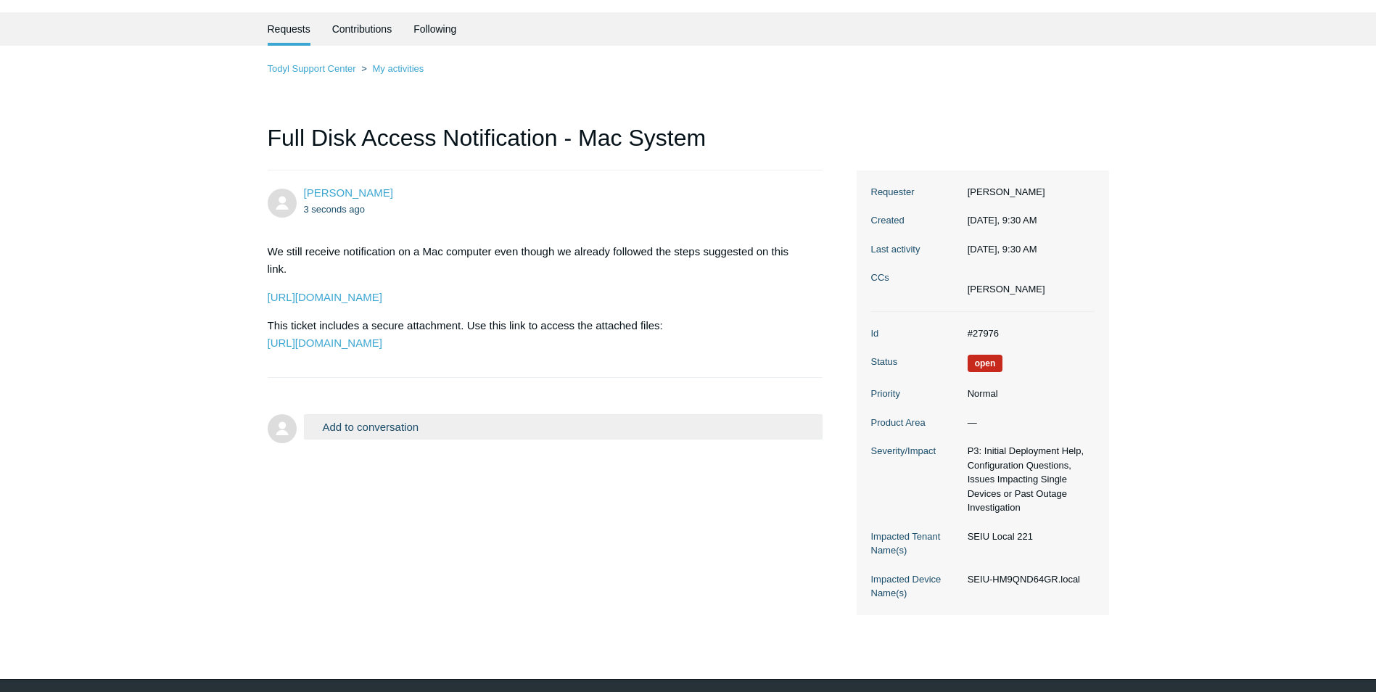
scroll to position [0, 0]
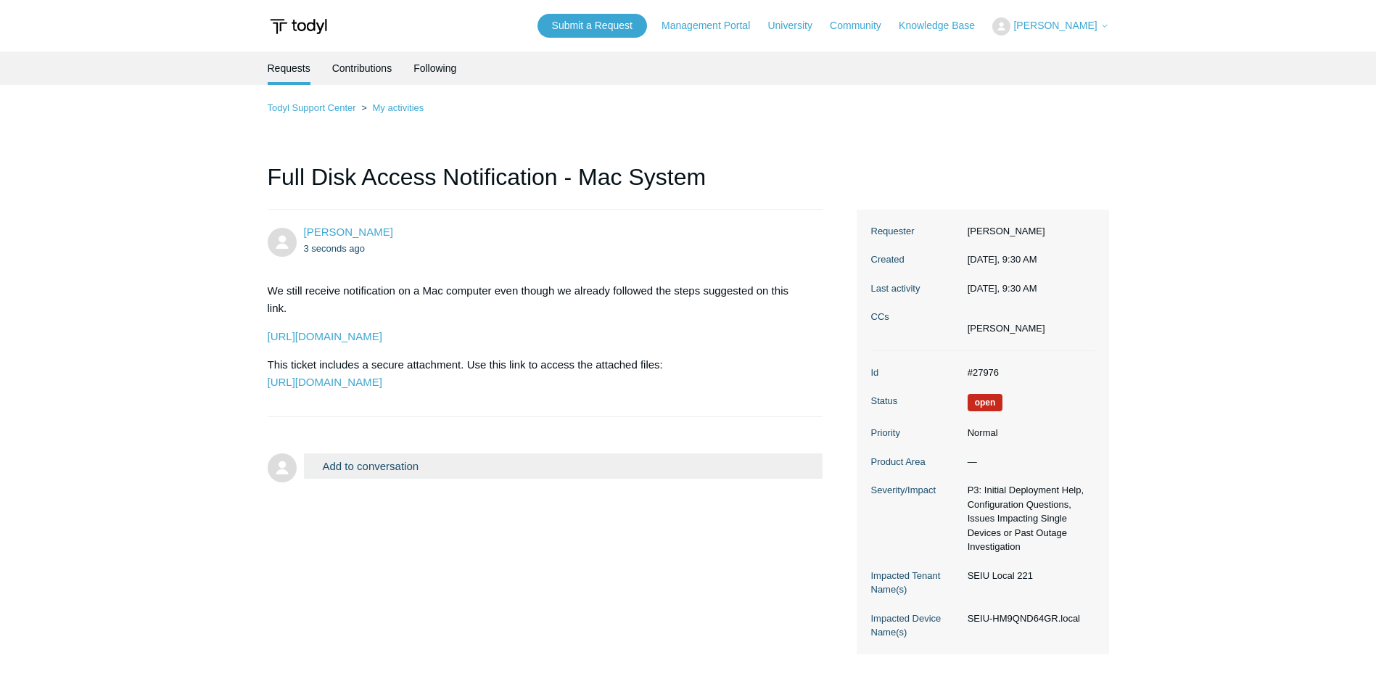
click at [1169, 400] on main "Requests Contributions Following Todyl Support Center My activities Full Disk A…" at bounding box center [688, 362] width 1376 height 623
click at [1229, 381] on main "Requests Contributions Following Todyl Support Center My activities Full Disk A…" at bounding box center [688, 362] width 1376 height 623
drag, startPoint x: 355, startPoint y: 285, endPoint x: 372, endPoint y: 297, distance: 20.3
click at [372, 297] on p "We still receive notification on a Mac computer even though we already followed…" at bounding box center [538, 299] width 541 height 35
drag, startPoint x: 305, startPoint y: 291, endPoint x: 332, endPoint y: 296, distance: 28.0
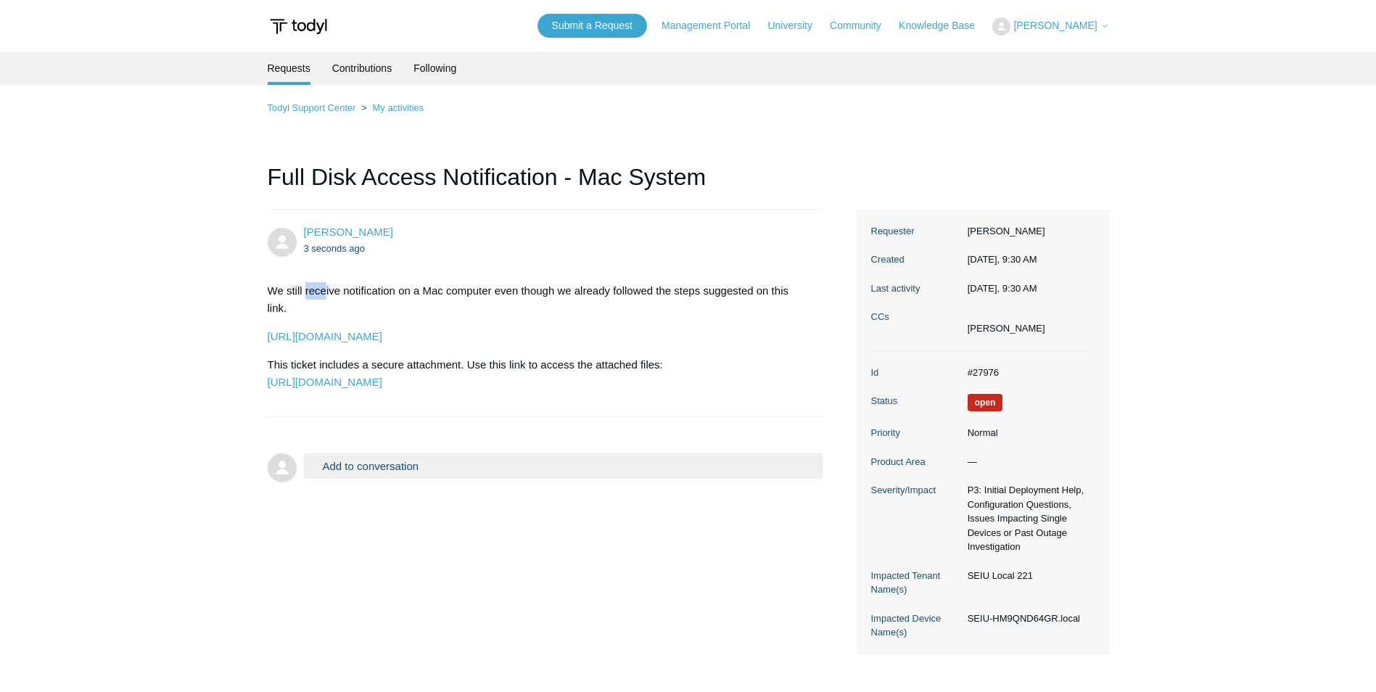
click at [332, 296] on p "We still receive notification on a Mac computer even though we already followed…" at bounding box center [538, 299] width 541 height 35
drag, startPoint x: 289, startPoint y: 288, endPoint x: 322, endPoint y: 297, distance: 33.8
click at [322, 297] on p "We still receive notification on a Mac computer even though we already followed…" at bounding box center [538, 299] width 541 height 35
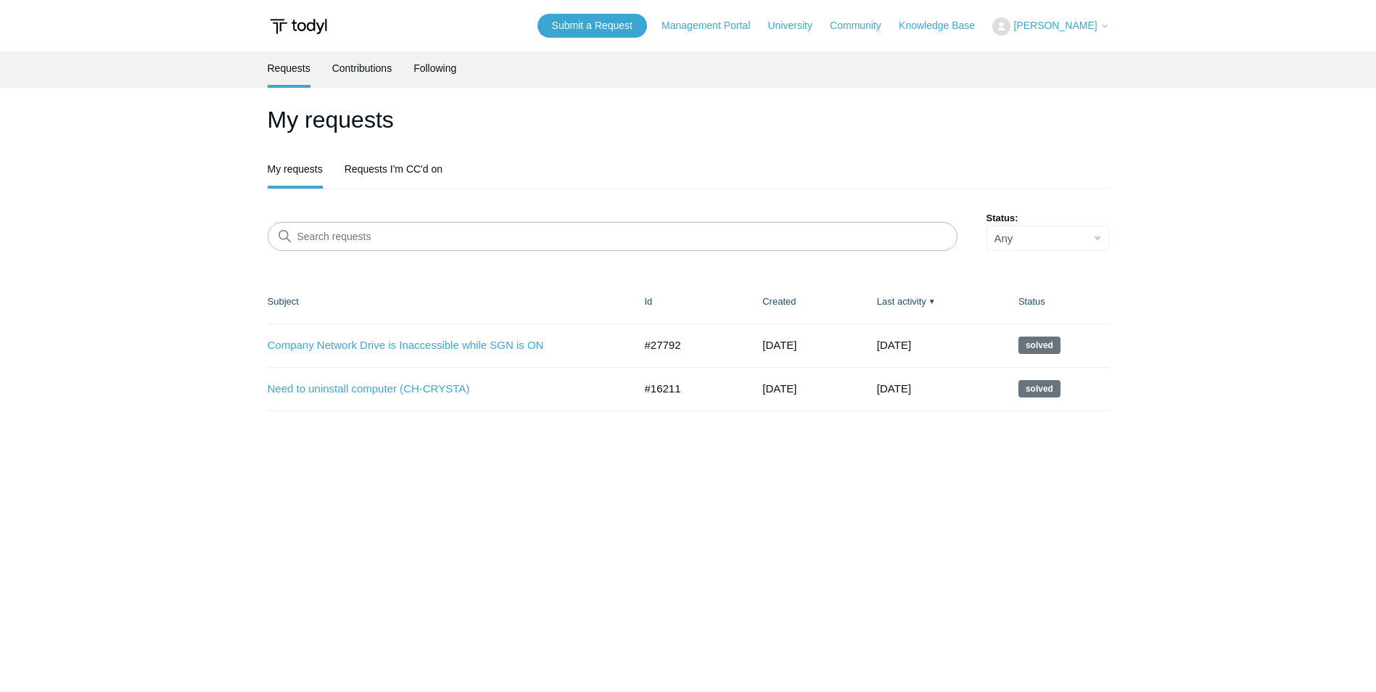
click at [551, 569] on main "Requests Contributions Following My requests My requests Requests I'm CC'd on S…" at bounding box center [688, 362] width 1376 height 623
click at [555, 567] on main "Requests Contributions Following My requests My requests Requests I'm CC'd on S…" at bounding box center [688, 362] width 1376 height 623
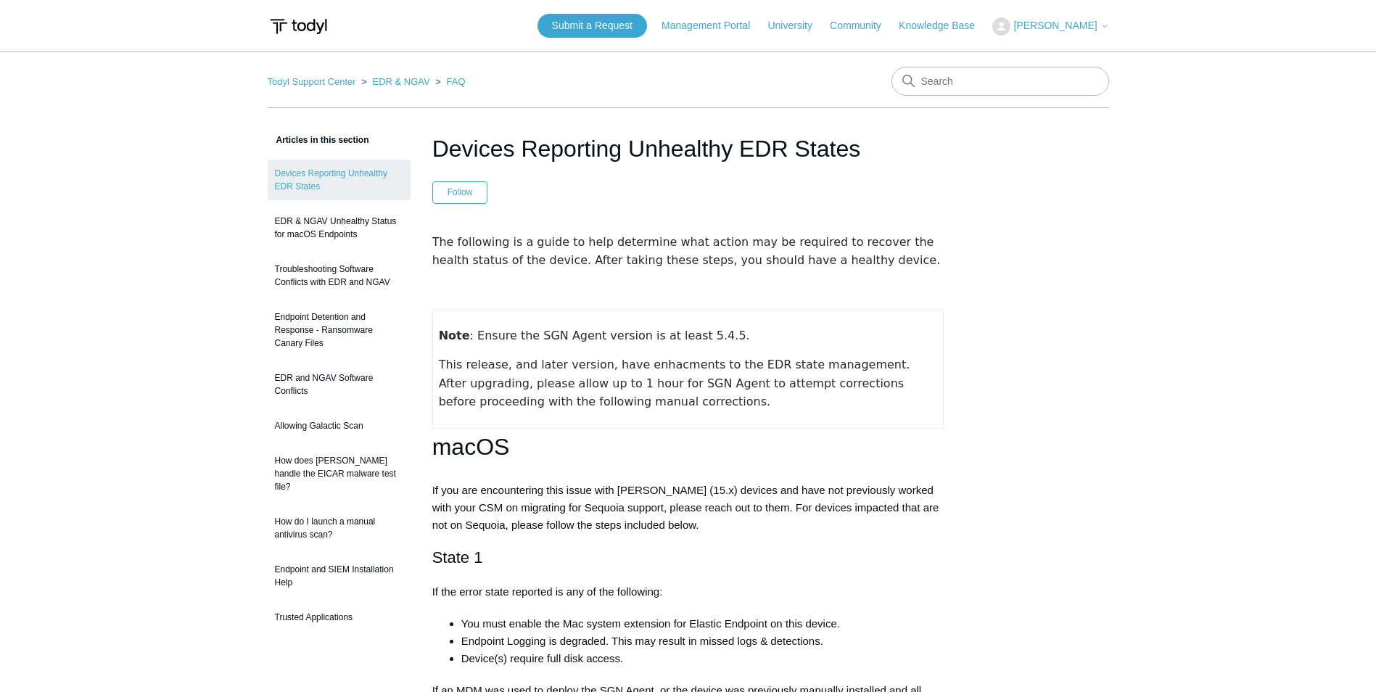
drag, startPoint x: 852, startPoint y: 148, endPoint x: 439, endPoint y: 148, distance: 413.4
click at [439, 148] on h1 "Devices Reporting Unhealthy EDR States" at bounding box center [688, 148] width 512 height 35
copy h1 "Devices Reporting Unhealthy EDR States"
